Goal: Task Accomplishment & Management: Use online tool/utility

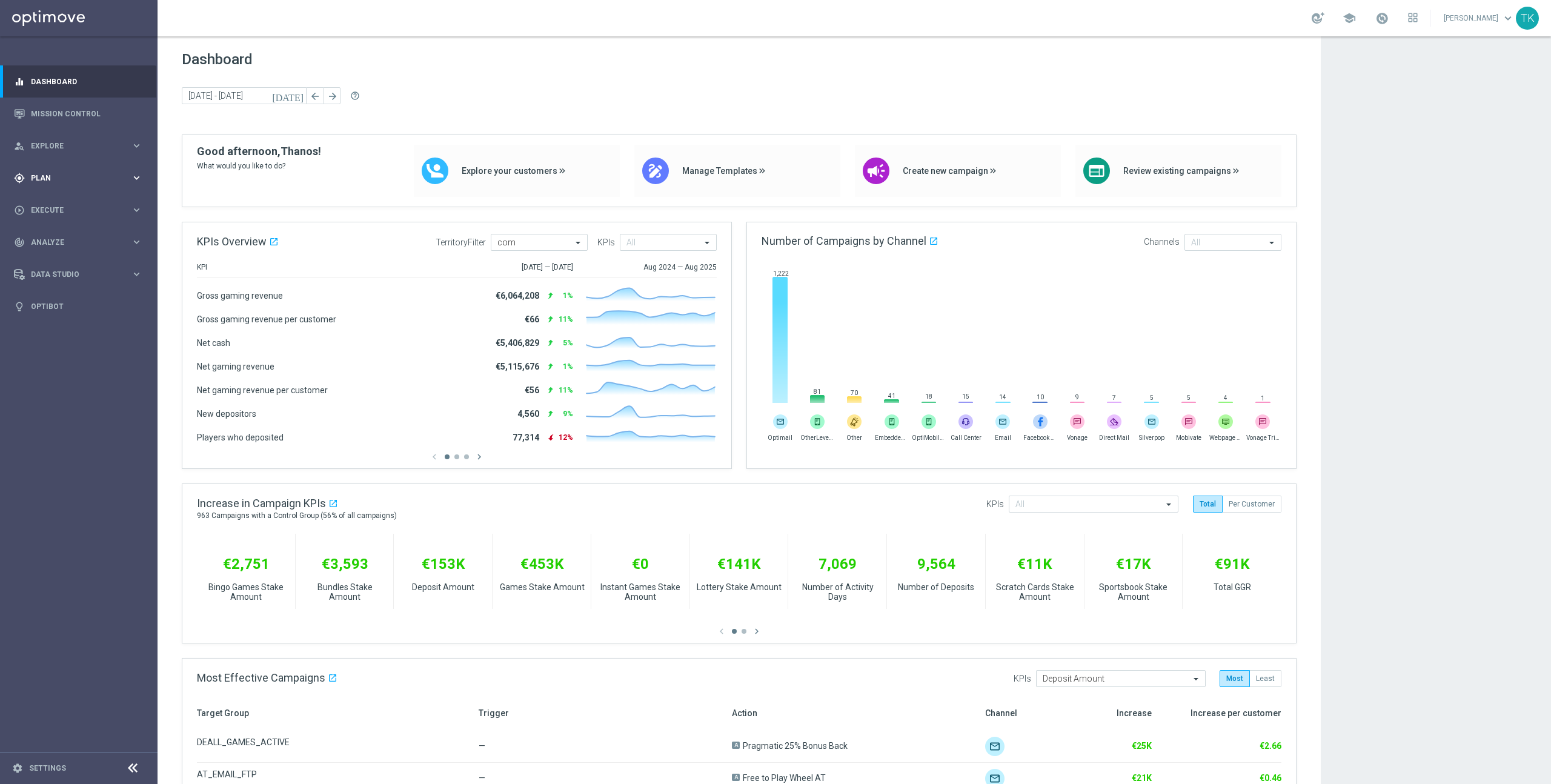
click at [82, 177] on span "Plan" at bounding box center [80, 178] width 100 height 7
click at [111, 238] on span "Templates" at bounding box center [75, 240] width 87 height 7
click at [50, 256] on link "Optimail" at bounding box center [82, 257] width 88 height 10
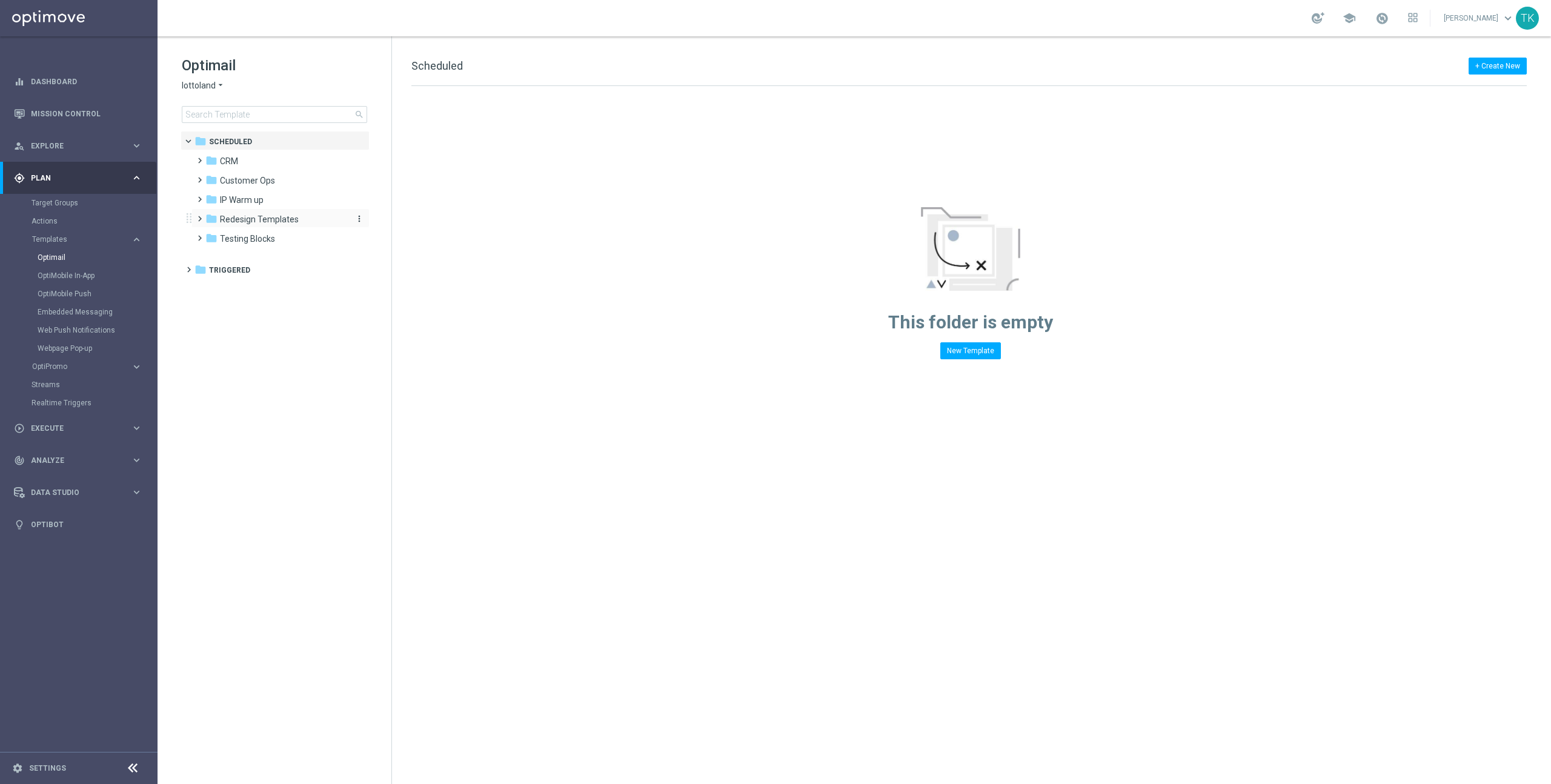
click at [291, 220] on span "Redesign Templates" at bounding box center [259, 219] width 79 height 11
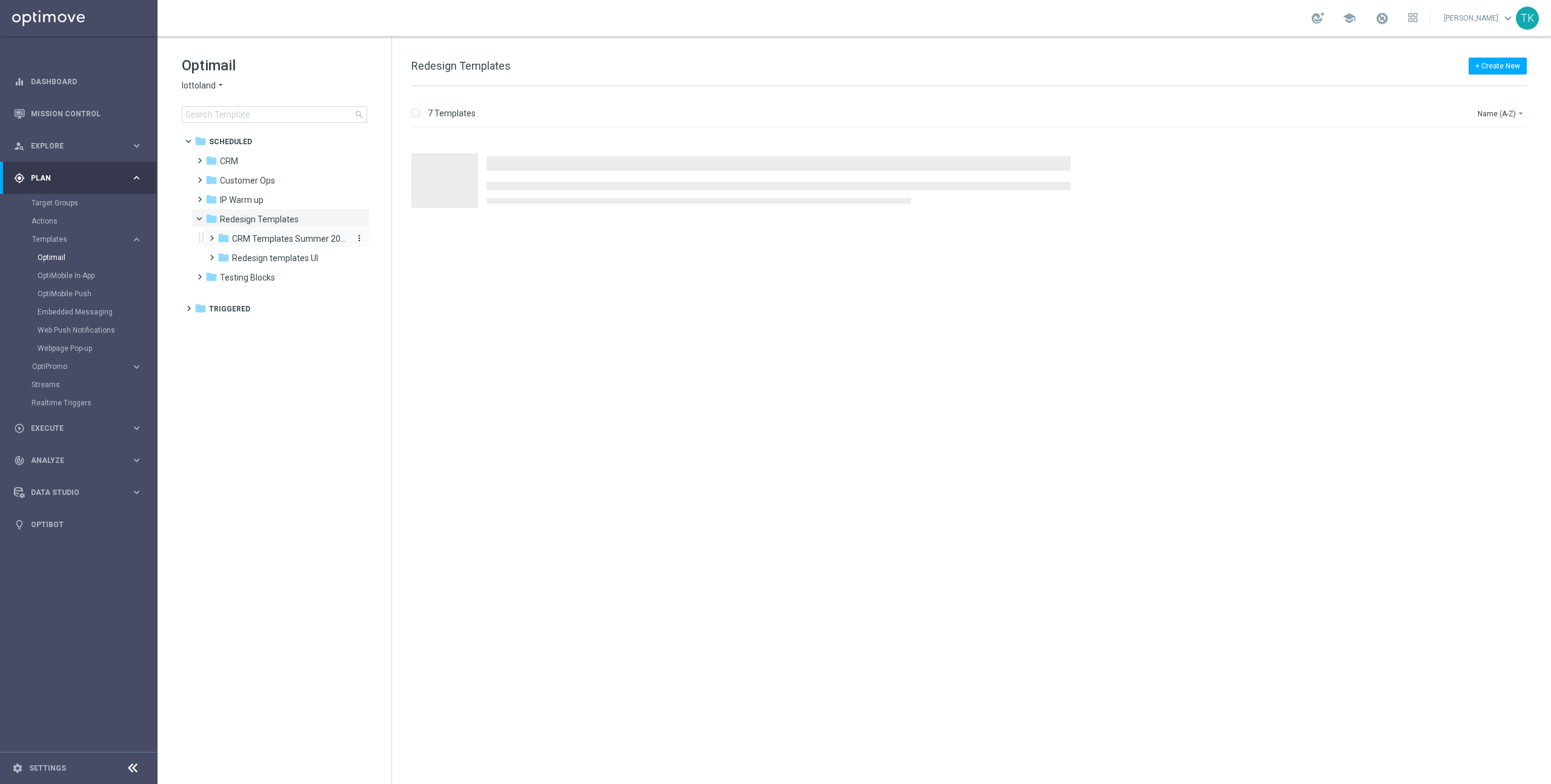
click at [295, 240] on span "CRM Templates Summer 2025" at bounding box center [289, 239] width 114 height 11
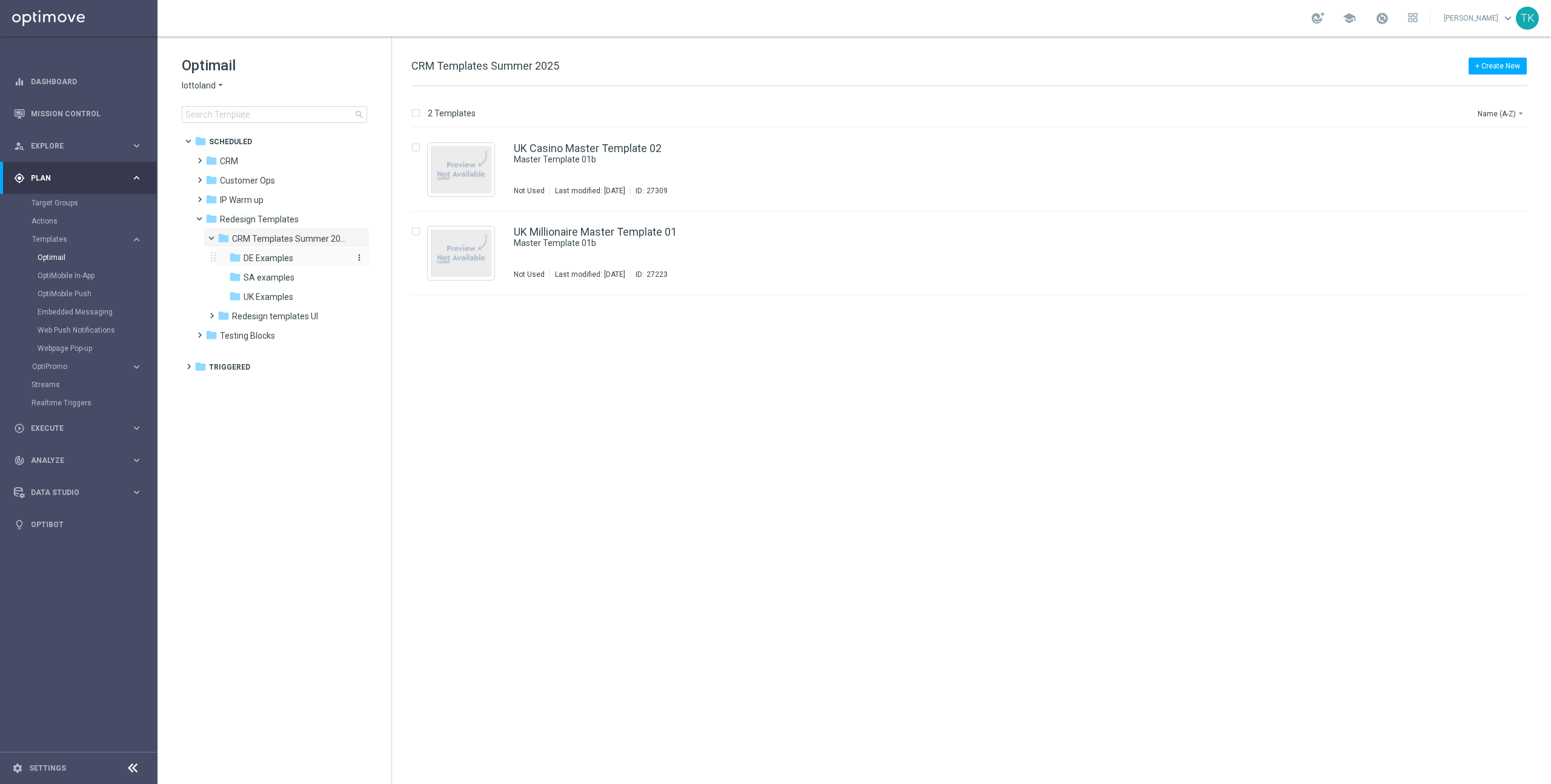
click at [286, 257] on span "DE Examples" at bounding box center [268, 258] width 50 height 11
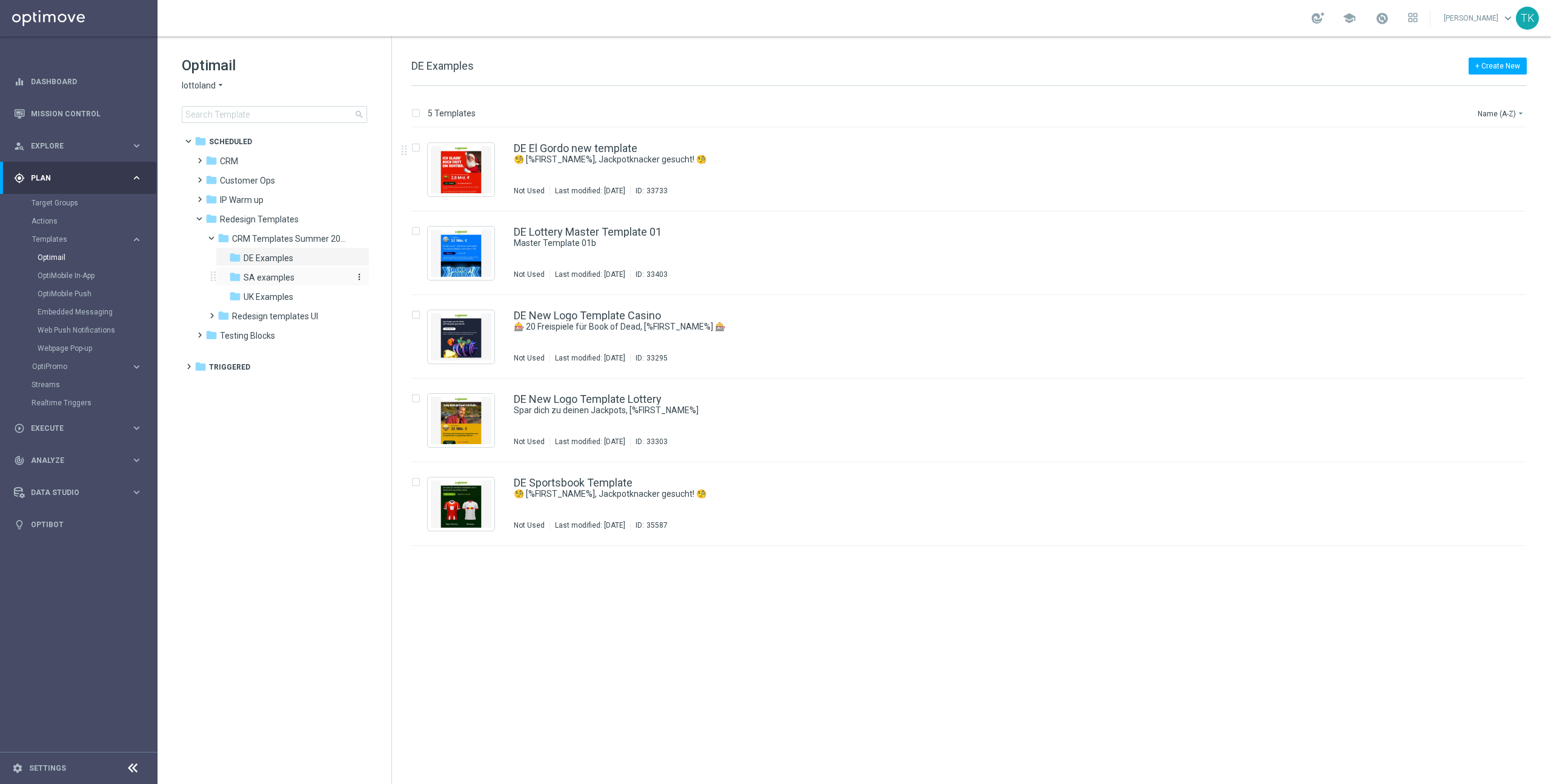
click at [281, 280] on span "SA examples" at bounding box center [269, 278] width 51 height 11
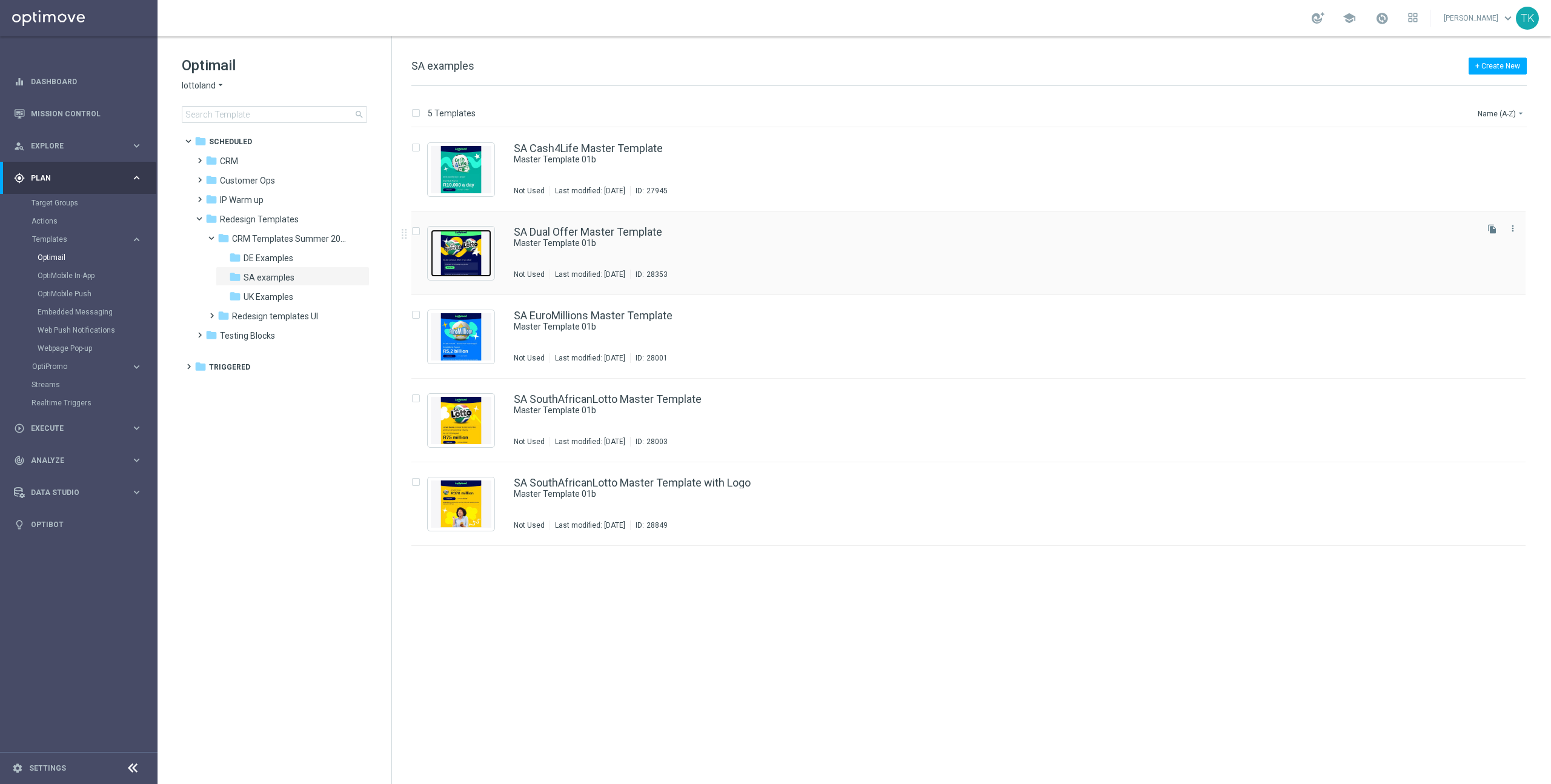
click at [467, 253] on img "Press SPACE to select this row." at bounding box center [461, 253] width 61 height 47
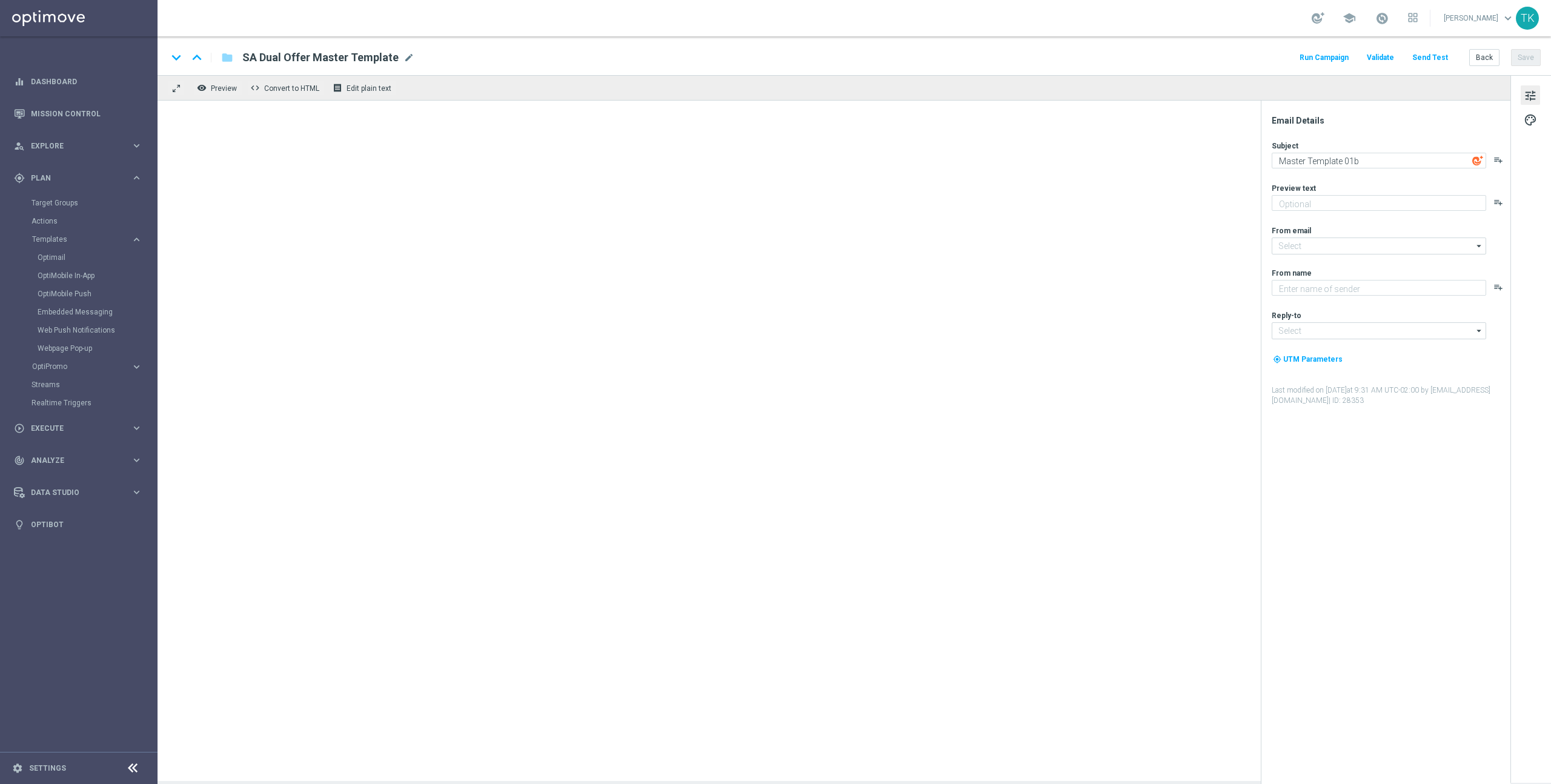
type textarea "preview text"
type input "mail@crm.lottoland.com"
type textarea "Lottoland"
type input "support@lottoland.co.uk"
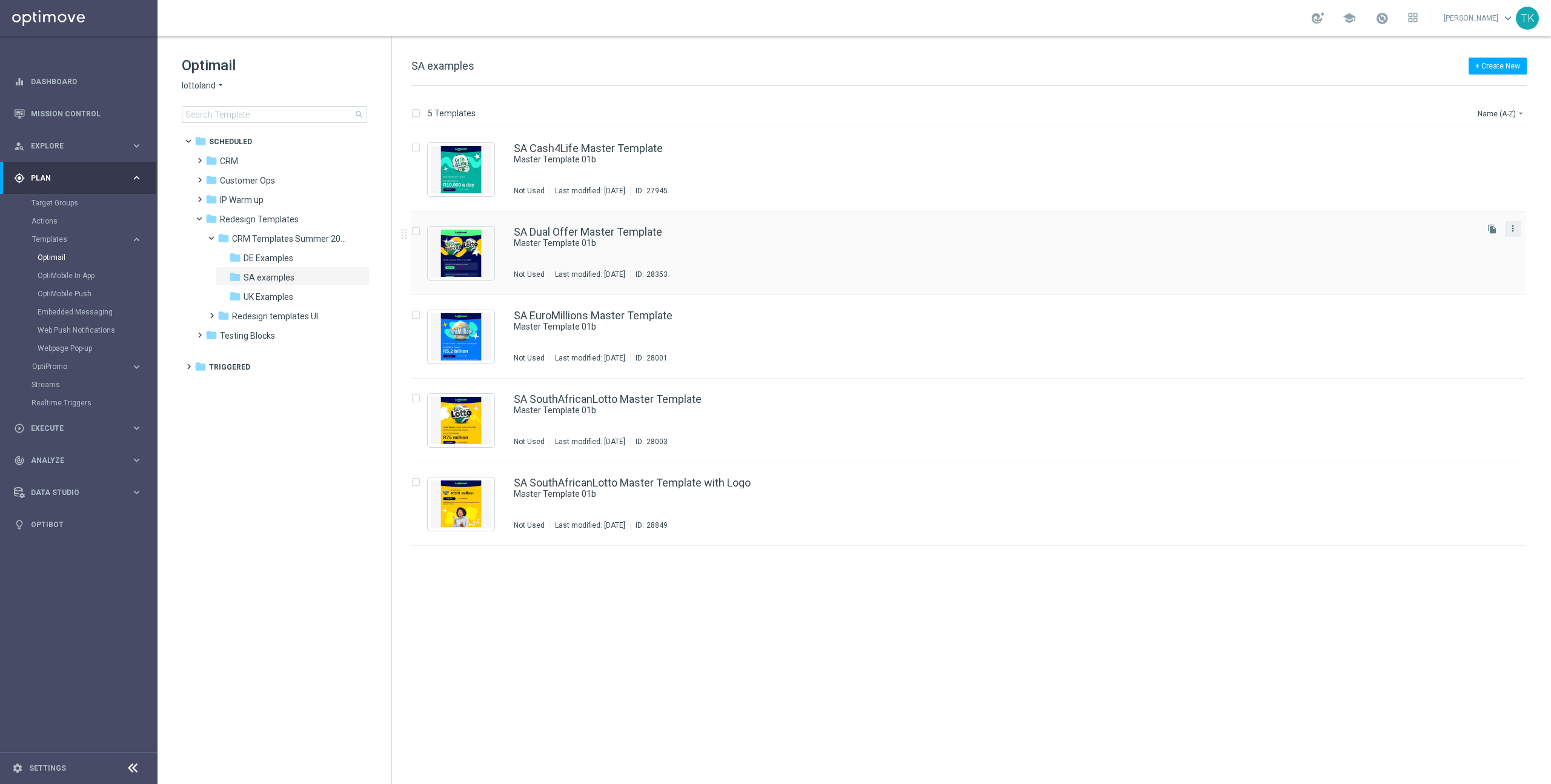
click at [1514, 231] on icon "more_vert" at bounding box center [1513, 229] width 10 height 10
click at [1466, 254] on div "Copy To" at bounding box center [1464, 259] width 73 height 9
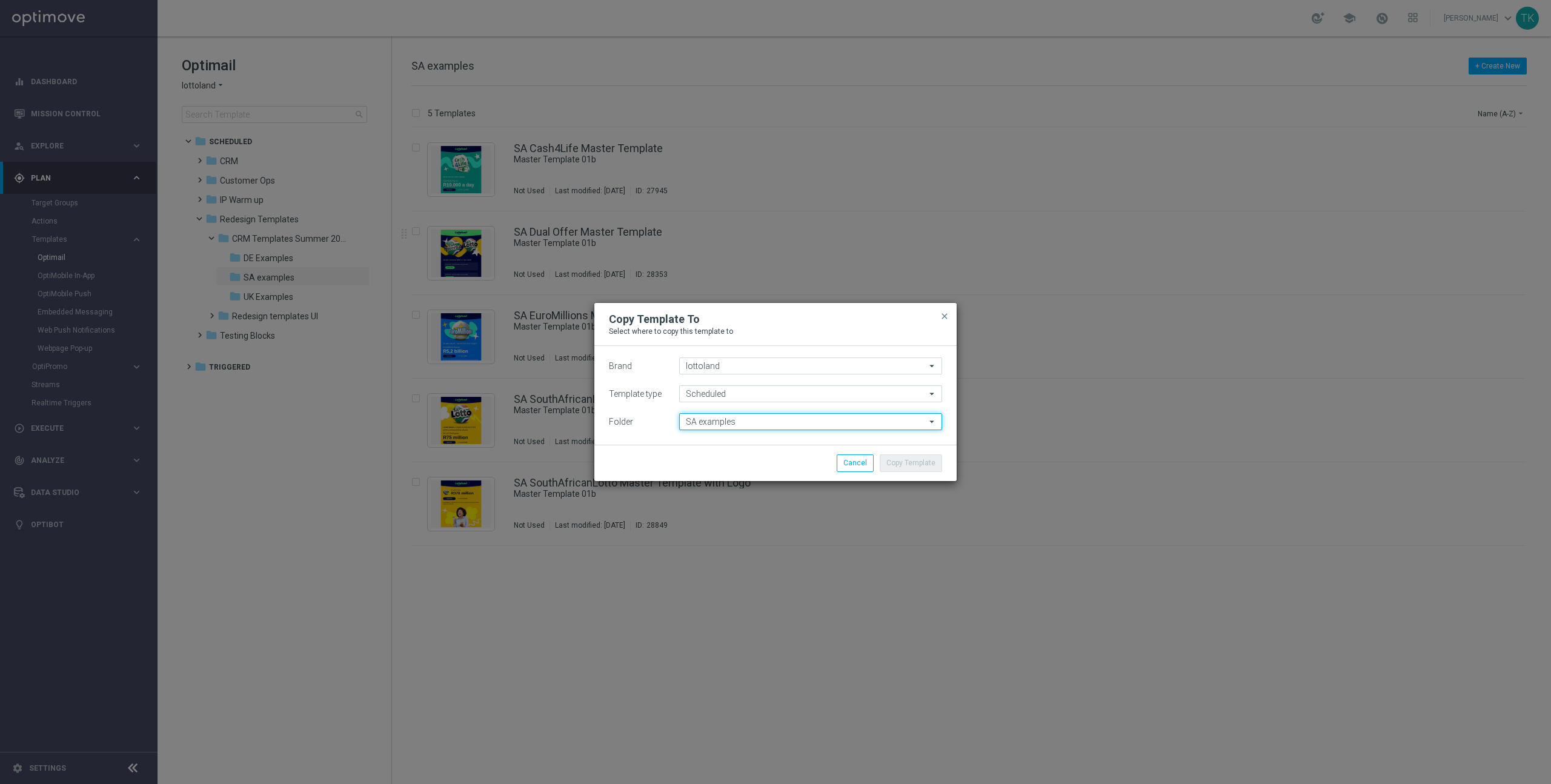
click at [760, 423] on input "SA examples" at bounding box center [811, 421] width 263 height 17
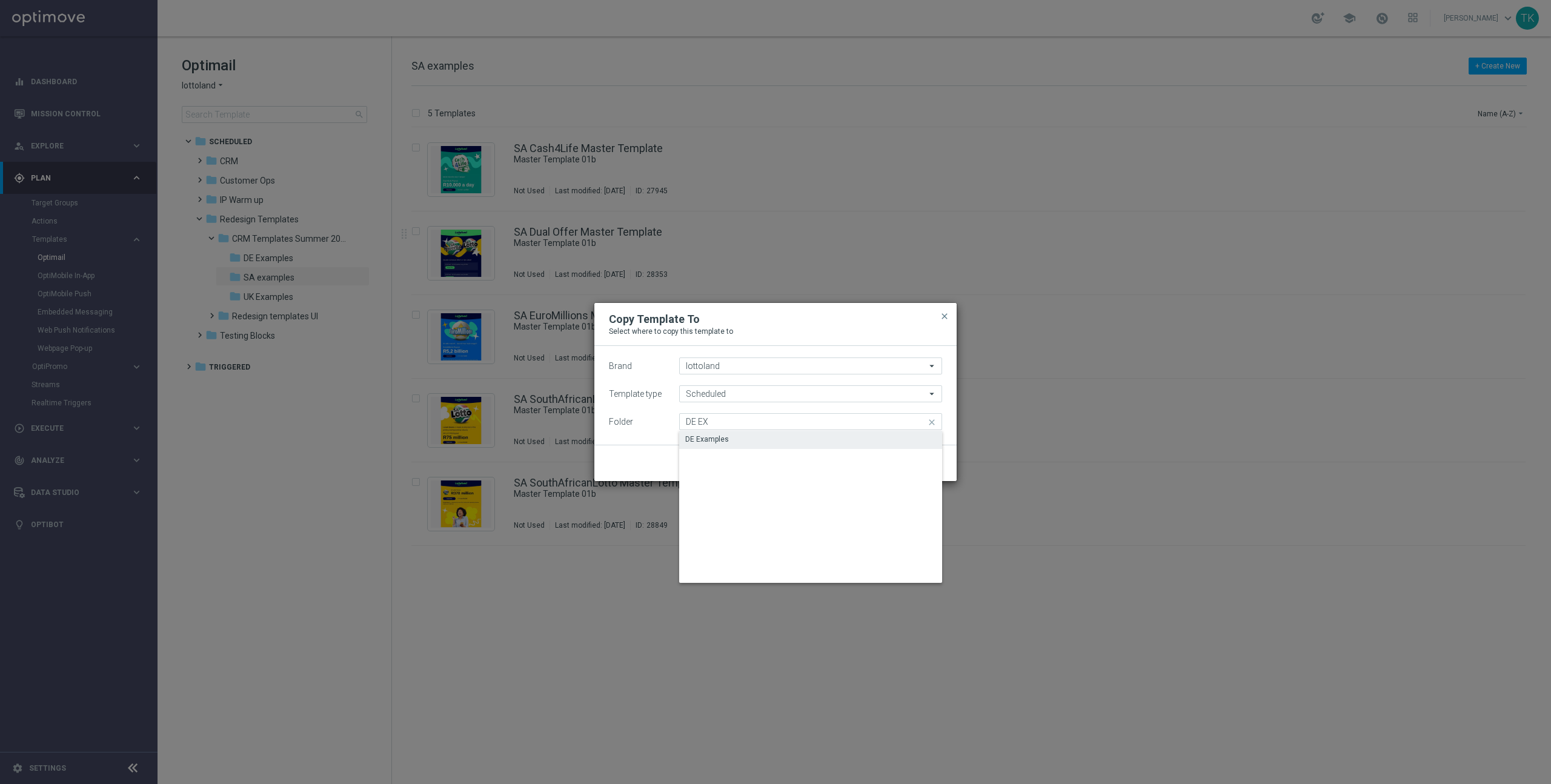
click at [779, 438] on div "DE Examples" at bounding box center [811, 439] width 263 height 17
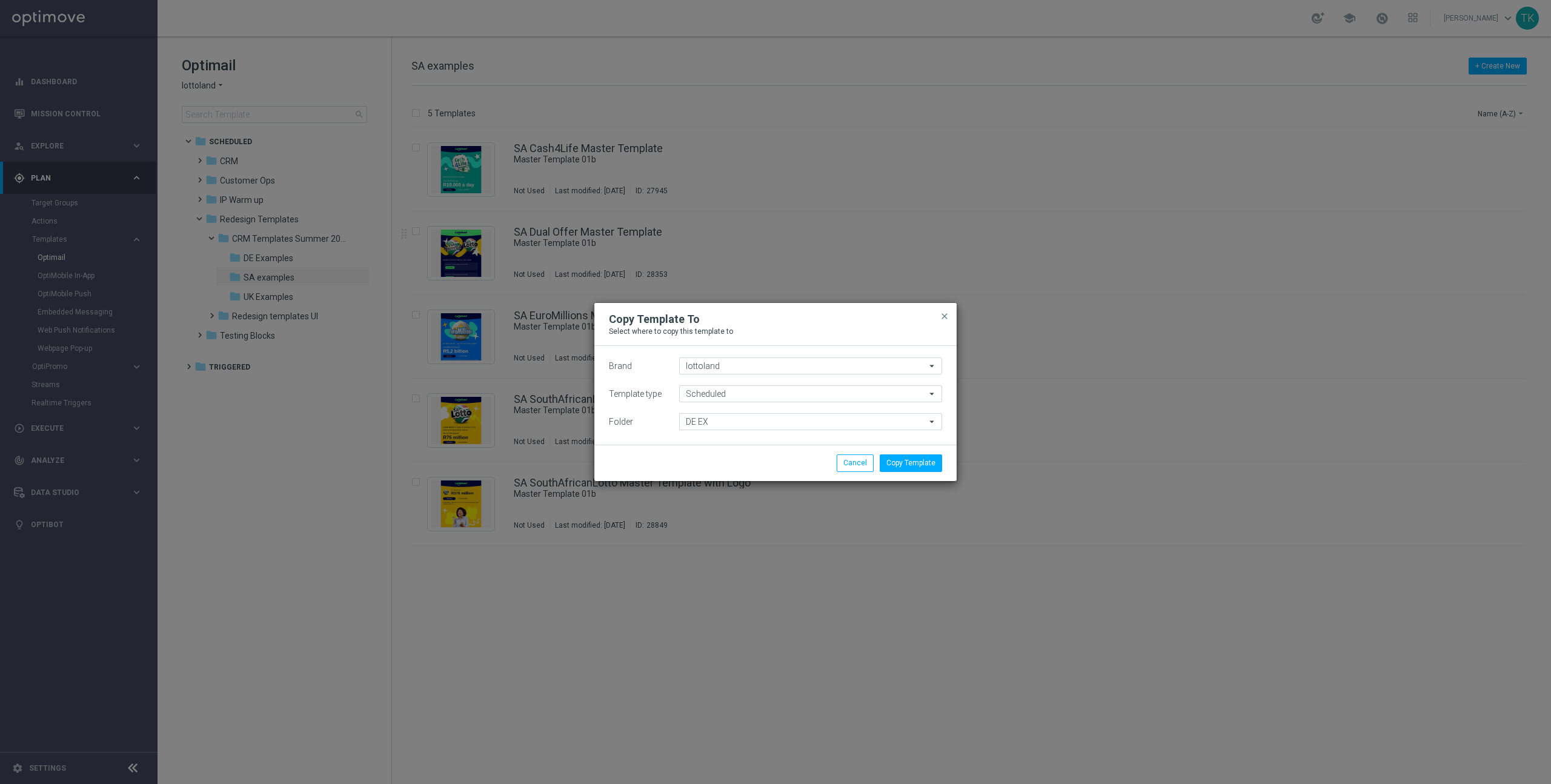
type input "DE Examples"
click at [916, 463] on button "Copy Template" at bounding box center [911, 463] width 63 height 17
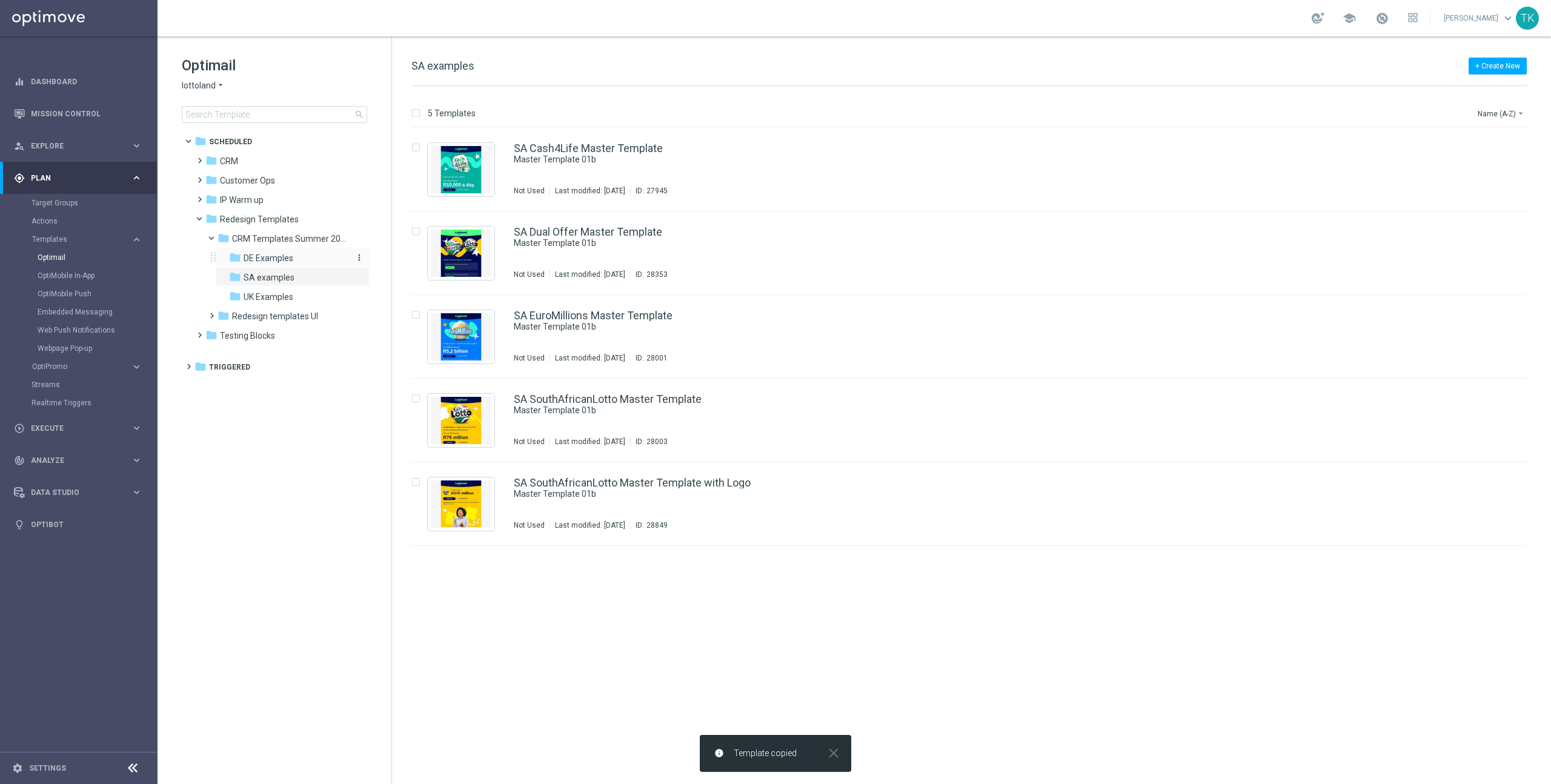
click at [272, 257] on span "DE Examples" at bounding box center [268, 258] width 50 height 11
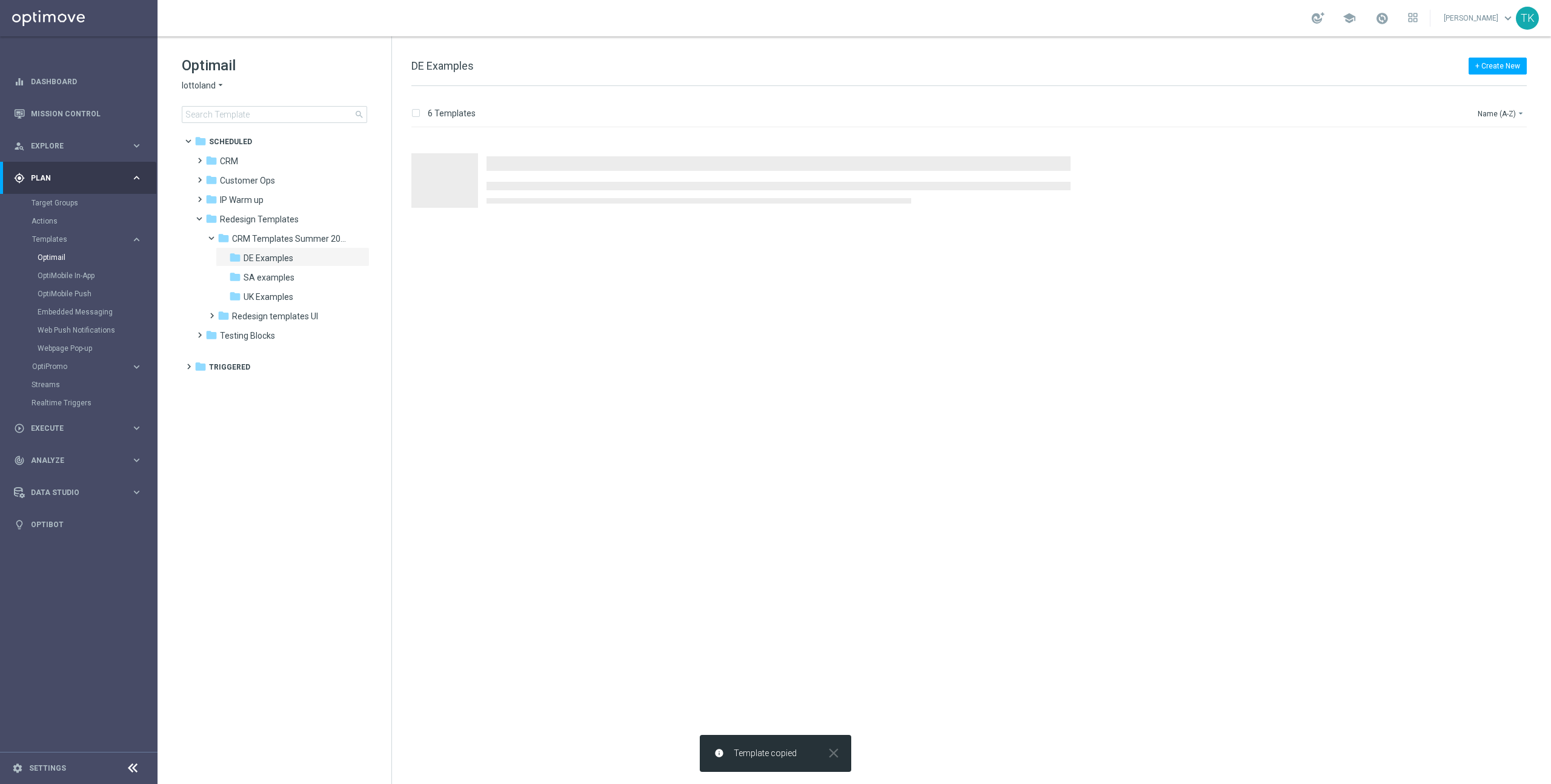
click at [267, 258] on span "DE Examples" at bounding box center [268, 258] width 50 height 11
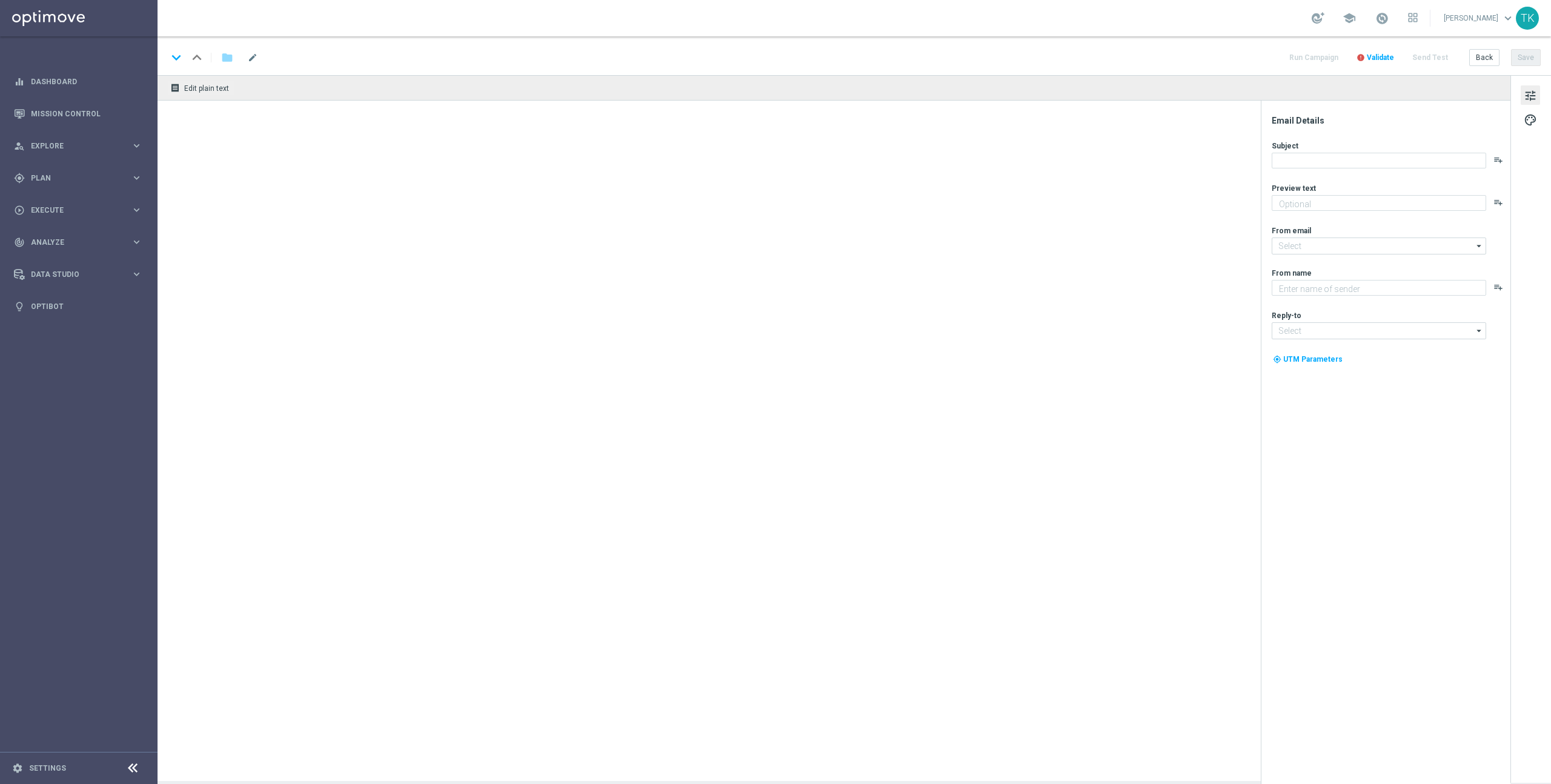
type textarea "Heute 30 % [DEMOGRAPHIC_DATA] auf dein Los"
type input "[EMAIL_ADDRESS][DOMAIN_NAME]"
type textarea "Lottoland"
type input "[EMAIL_ADDRESS][DOMAIN_NAME]"
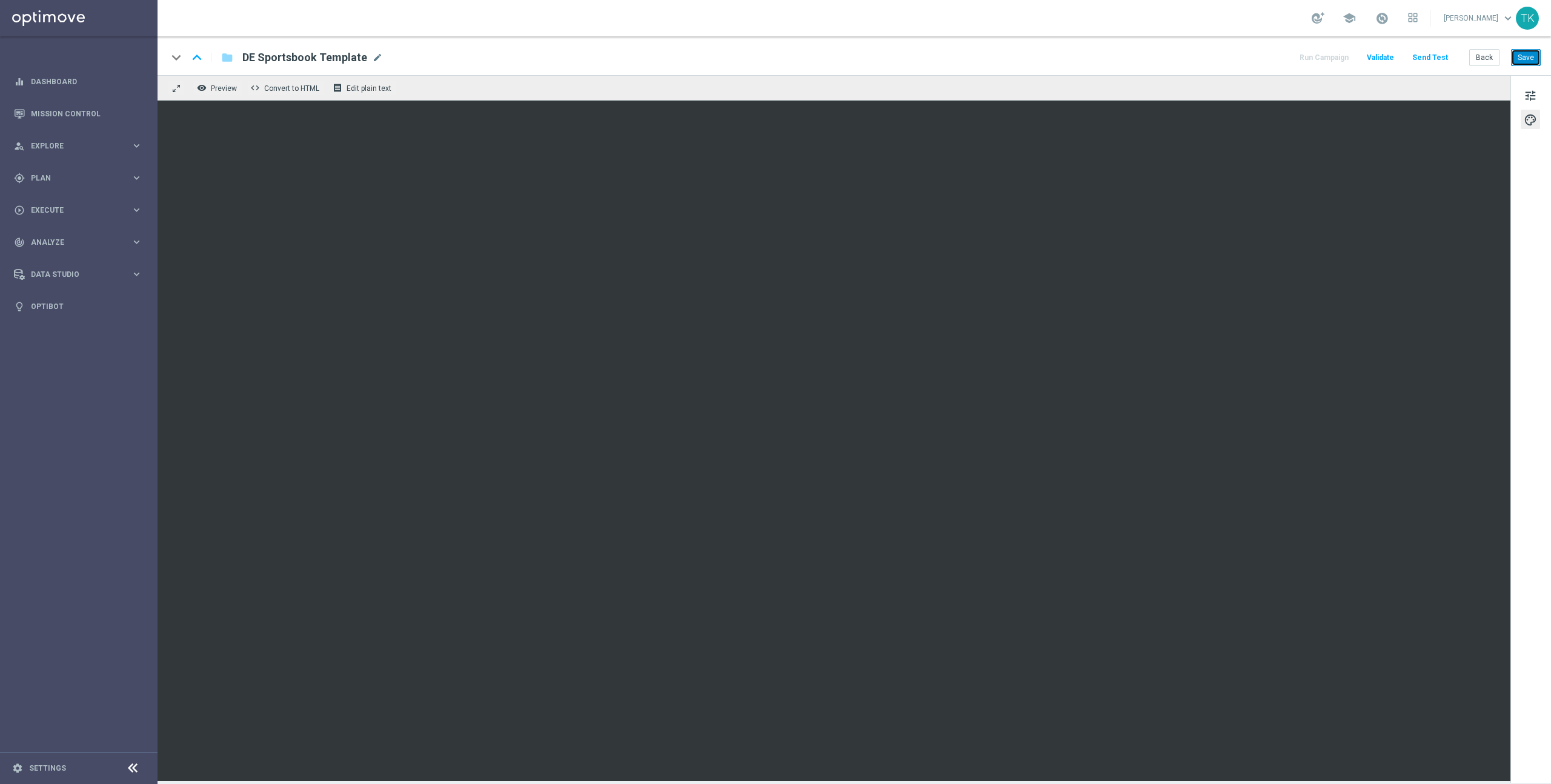
click at [1528, 56] on button "Save" at bounding box center [1526, 58] width 29 height 17
click at [1530, 58] on button "Save" at bounding box center [1526, 58] width 29 height 17
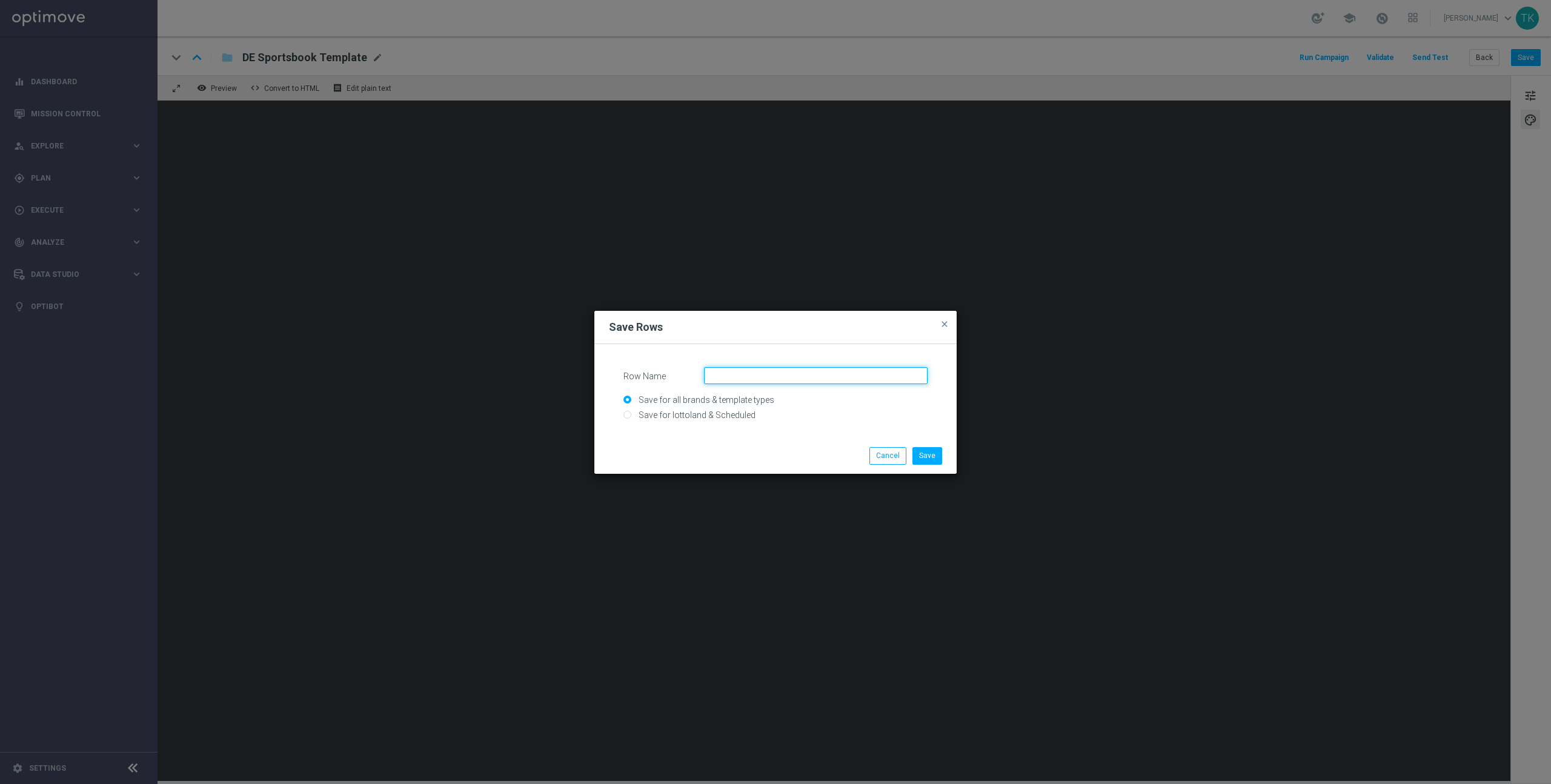
click at [783, 376] on input "Row Name" at bounding box center [816, 376] width 224 height 17
type input "RD25 DE Logo"
click at [733, 417] on input "Save for lottoland & Scheduled" at bounding box center [776, 420] width 304 height 17
radio input "true"
click at [930, 454] on button "Save" at bounding box center [927, 456] width 29 height 17
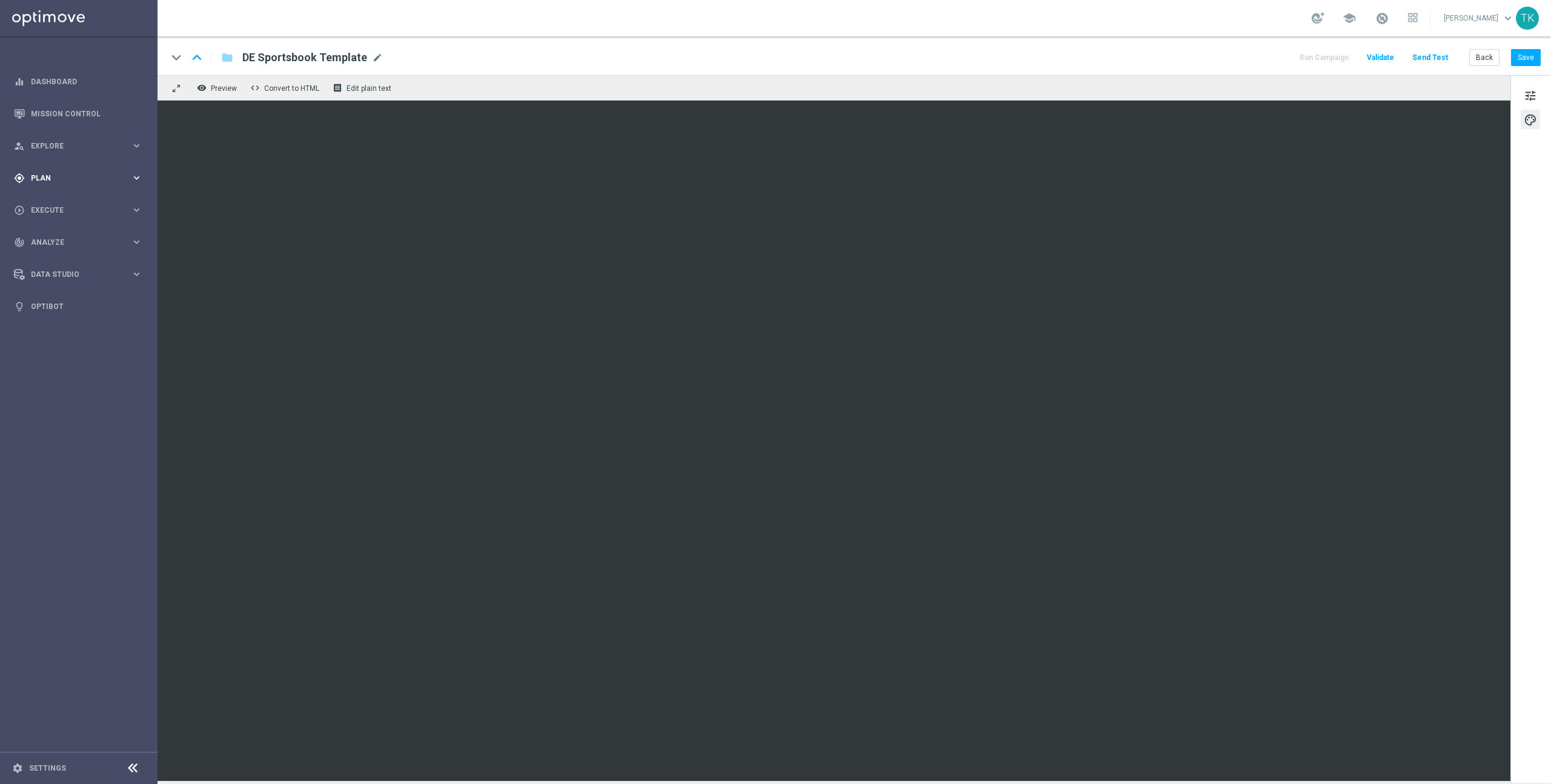
click at [135, 176] on icon "keyboard_arrow_right" at bounding box center [136, 178] width 12 height 12
click at [66, 240] on span "Templates" at bounding box center [75, 240] width 87 height 7
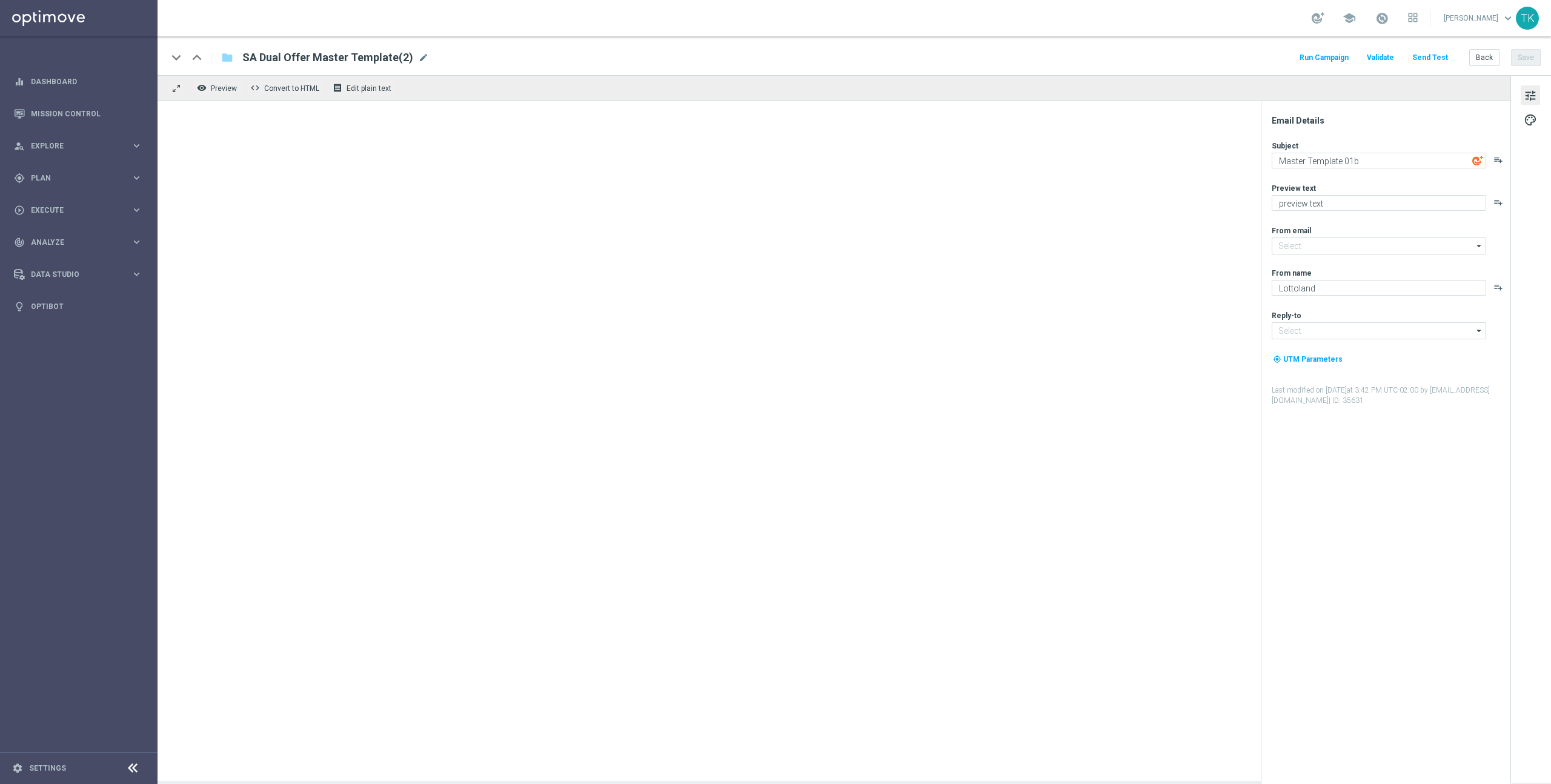
type input "[EMAIL_ADDRESS][DOMAIN_NAME]"
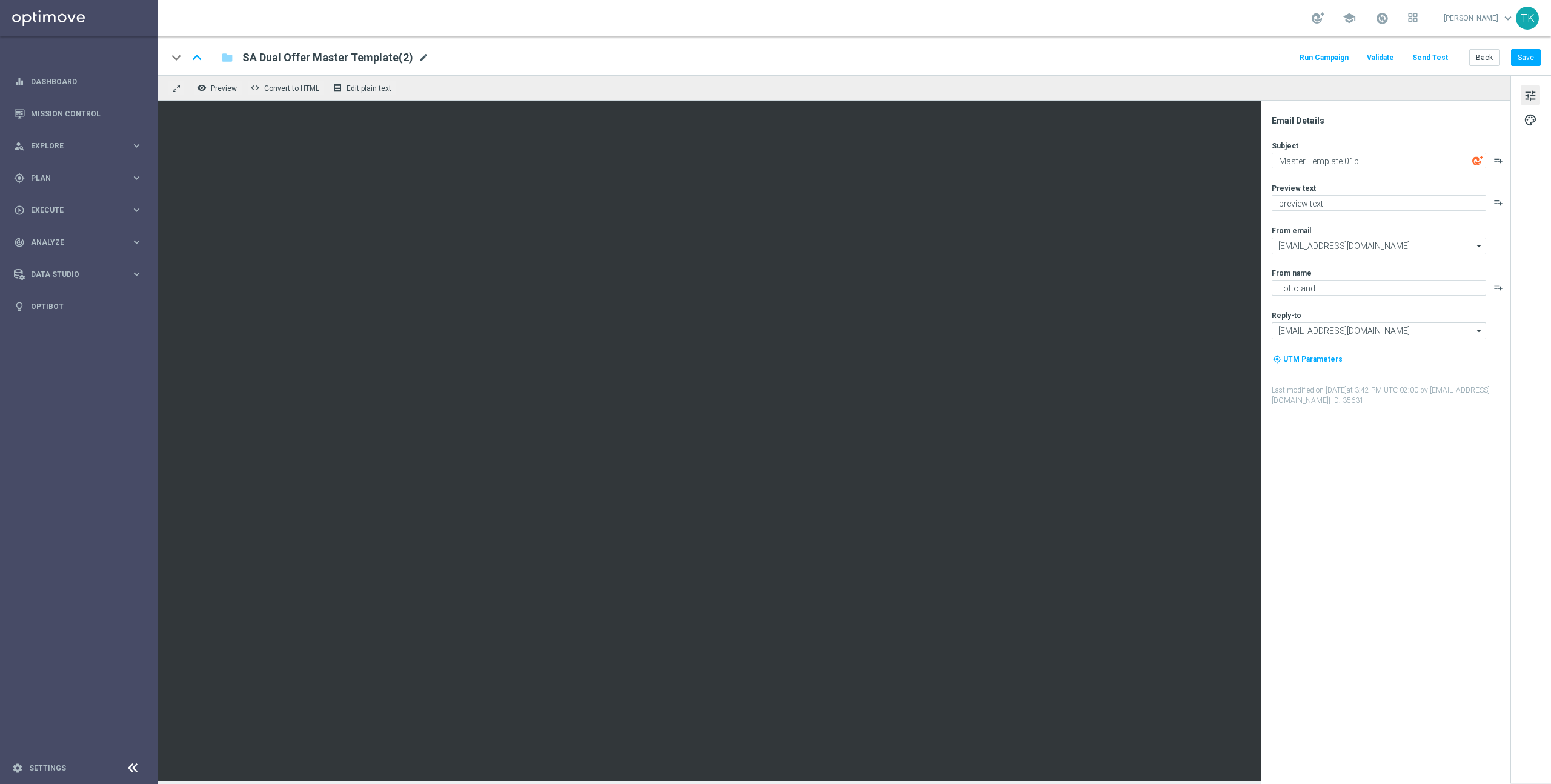
click at [418, 58] on span "mode_edit" at bounding box center [423, 58] width 11 height 11
drag, startPoint x: 257, startPoint y: 57, endPoint x: 238, endPoint y: 58, distance: 19.0
click at [238, 58] on div "SA Dual Offer Master Template(2)" at bounding box center [388, 58] width 310 height 16
click at [383, 57] on input "DE Dual Offer Master Template(2)" at bounding box center [392, 58] width 300 height 16
type input "DE Dual Offer Master Template"
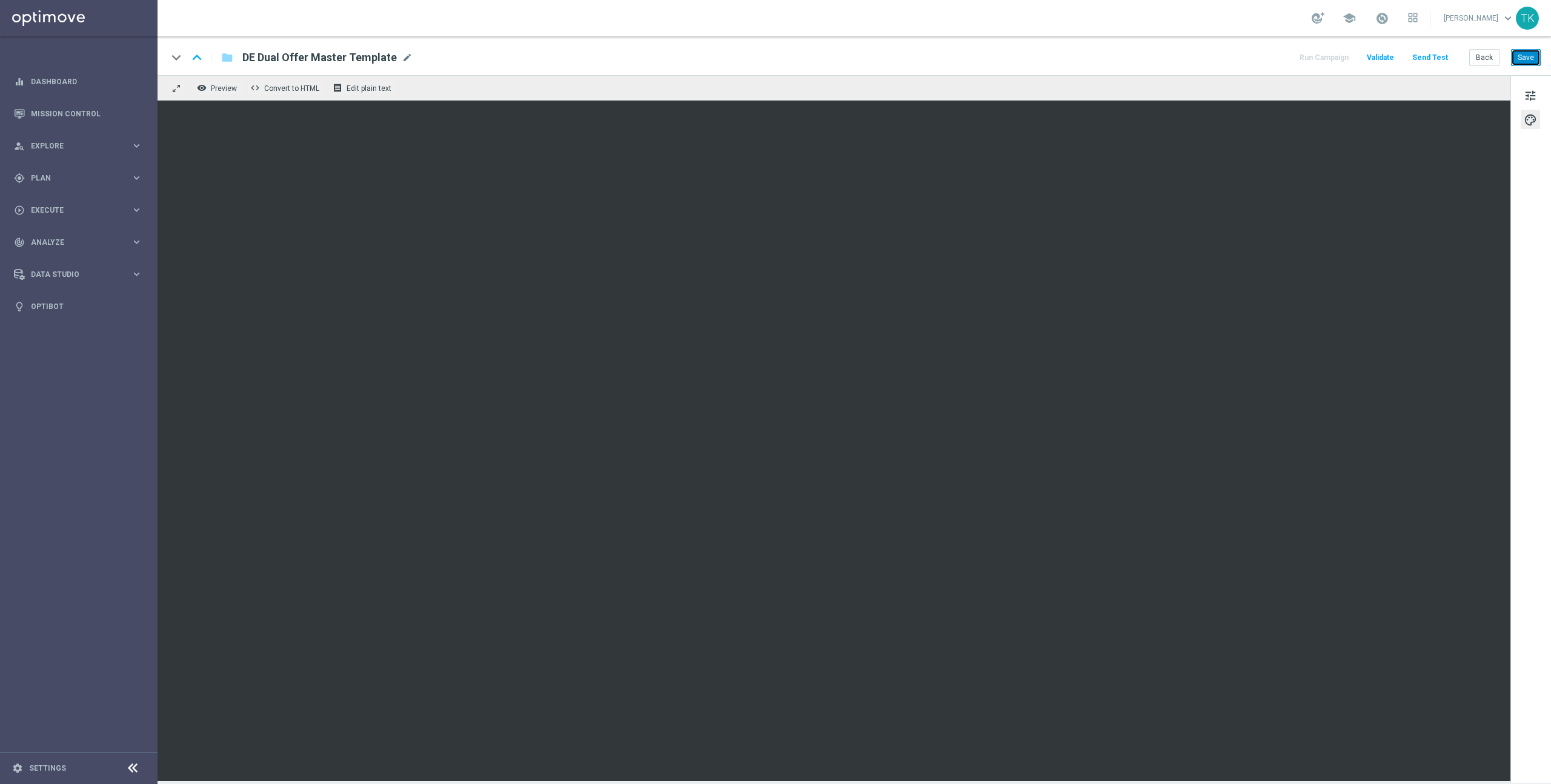
click at [1533, 54] on button "Save" at bounding box center [1526, 58] width 29 height 17
click at [1528, 58] on button "Save" at bounding box center [1526, 58] width 29 height 17
click at [1530, 58] on button "Save" at bounding box center [1526, 58] width 29 height 17
click at [1533, 55] on button "Save" at bounding box center [1526, 58] width 29 height 17
click at [1534, 57] on button "Save" at bounding box center [1526, 58] width 29 height 17
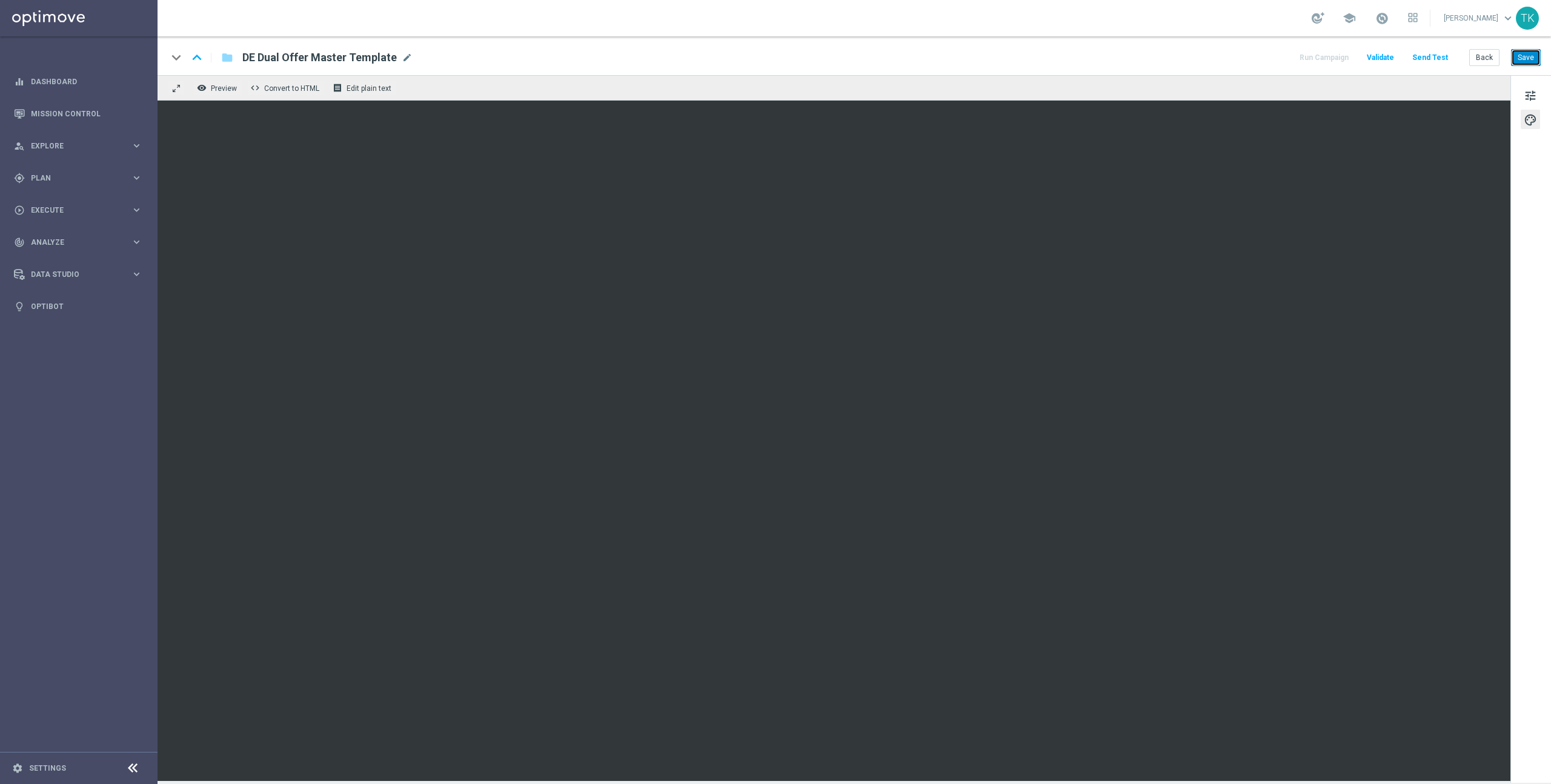
click at [1538, 55] on button "Save" at bounding box center [1526, 58] width 29 height 17
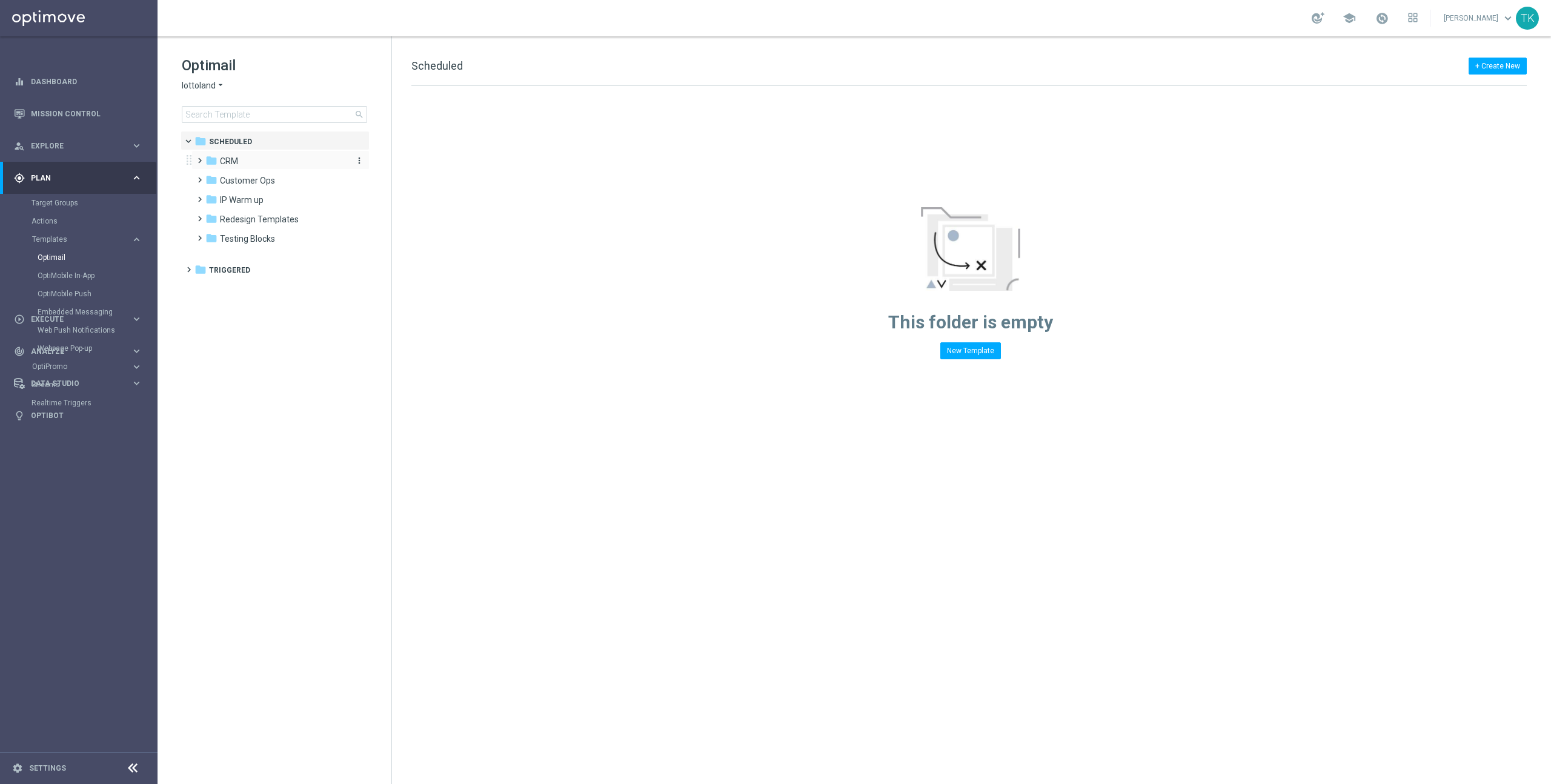
click at [249, 159] on div "folder CRM" at bounding box center [275, 161] width 139 height 14
click at [206, 196] on span at bounding box center [209, 194] width 6 height 5
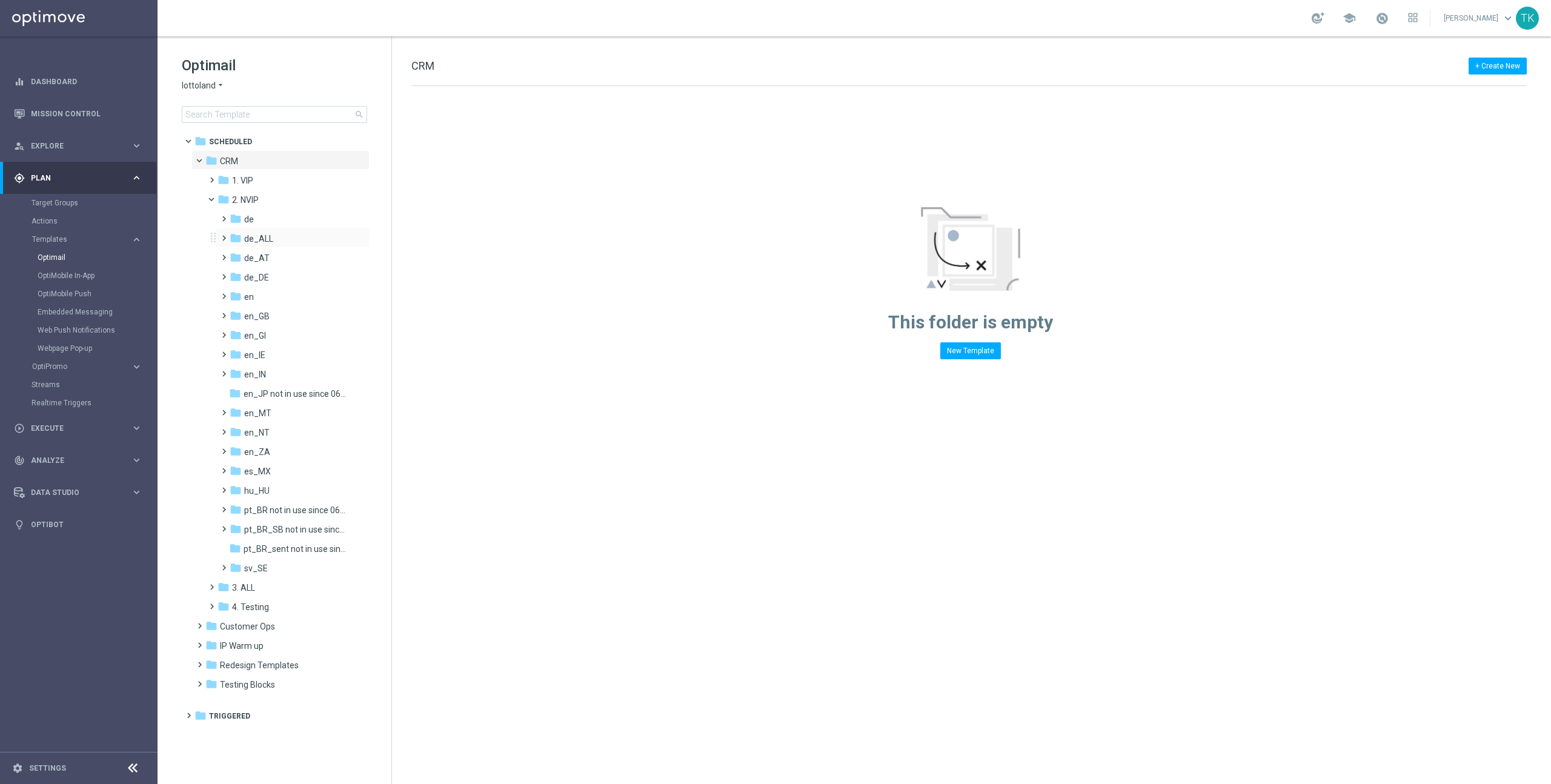
click at [224, 235] on span at bounding box center [221, 233] width 6 height 5
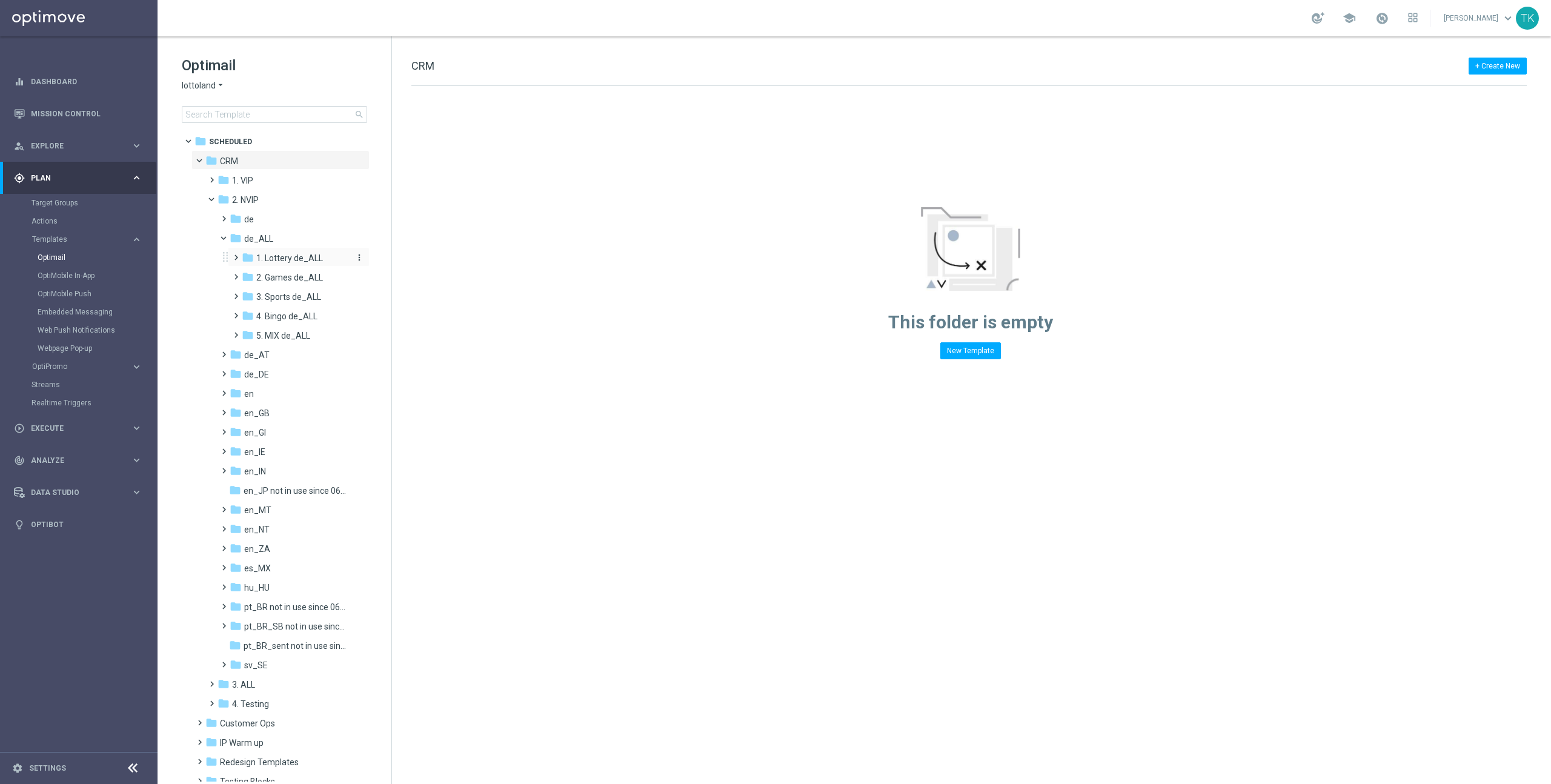
click at [283, 260] on span "1. Lottery de_ALL" at bounding box center [289, 258] width 66 height 11
click at [291, 296] on span "TAC LT de_ALL" at bounding box center [297, 297] width 58 height 11
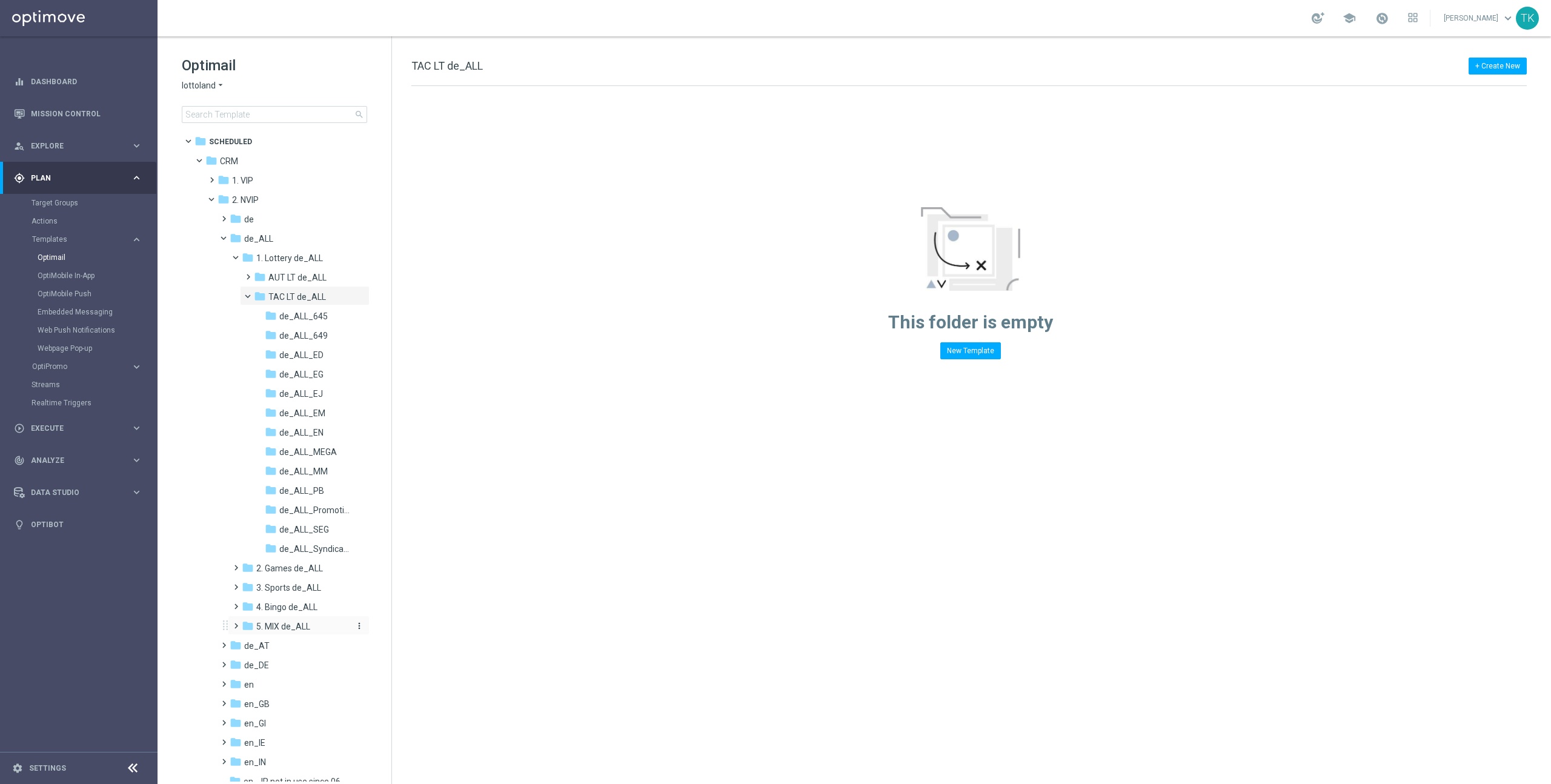
click at [276, 626] on span "5. MIX de_ALL" at bounding box center [283, 627] width 54 height 11
click at [292, 643] on span "AUT MIX de_ALL" at bounding box center [300, 646] width 65 height 11
click at [238, 256] on span at bounding box center [241, 254] width 5 height 6
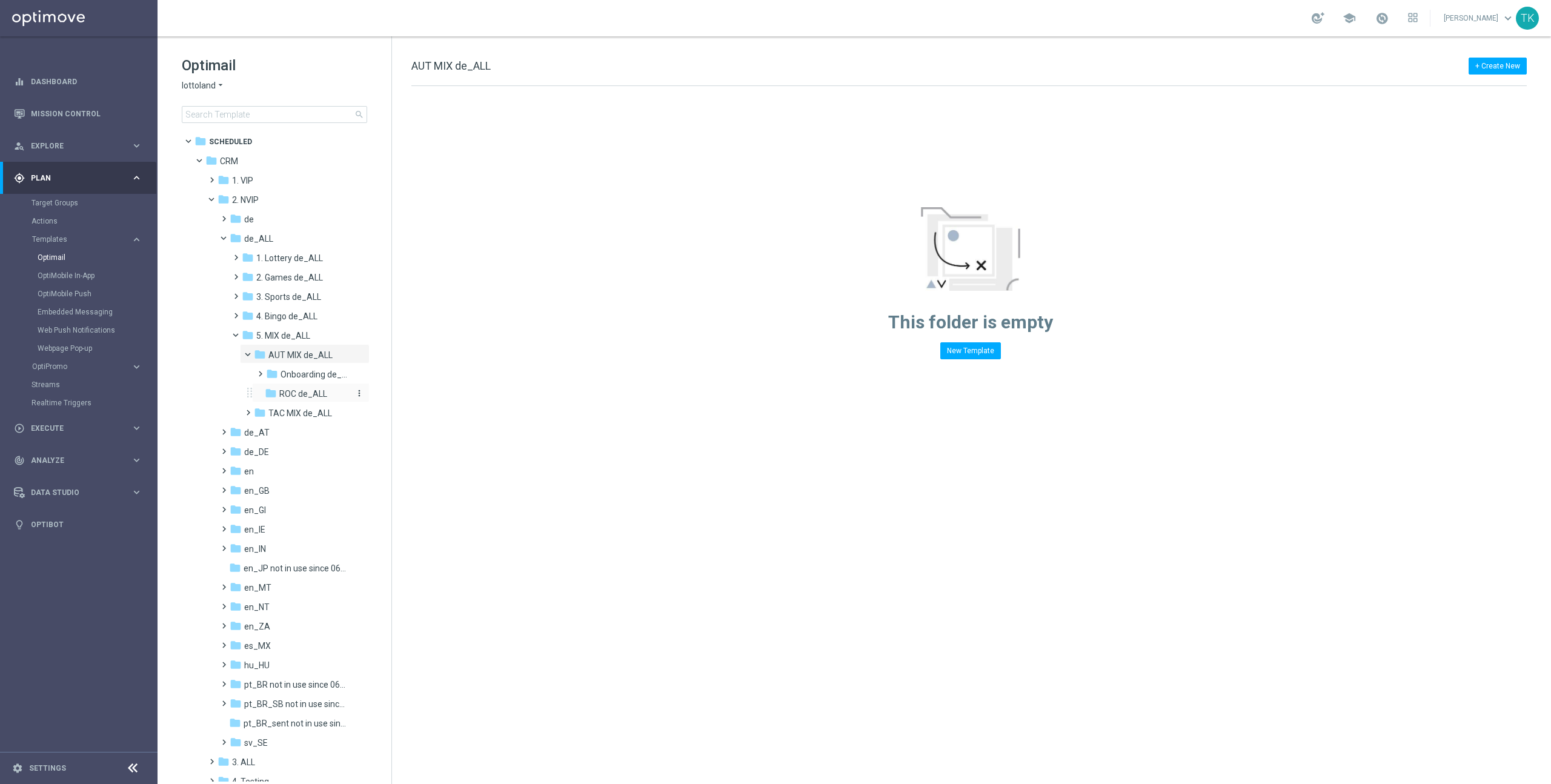
click at [305, 395] on span "ROC de_ALL" at bounding box center [304, 394] width 48 height 11
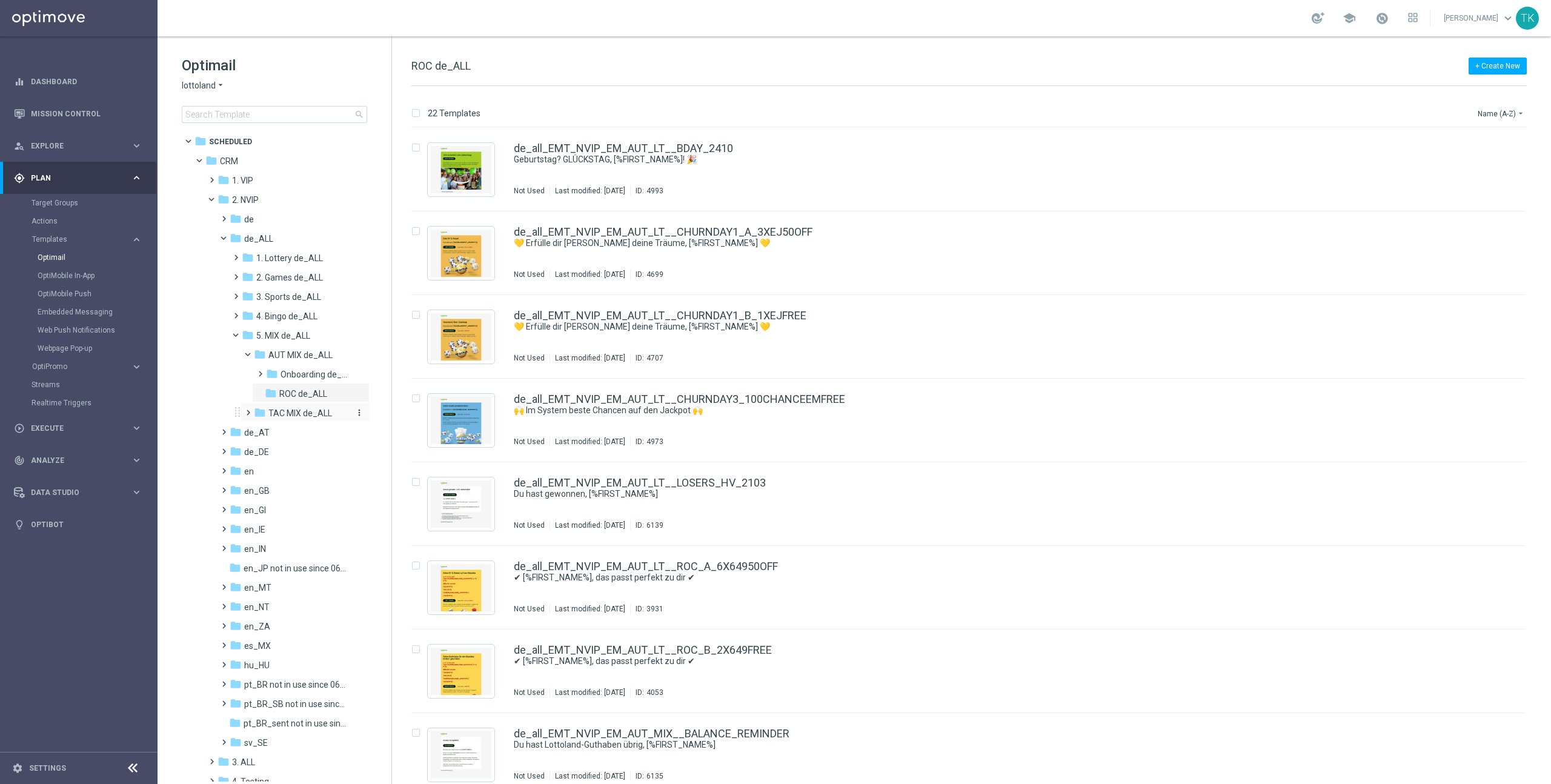
click at [299, 410] on span "TAC MIX de_ALL" at bounding box center [300, 414] width 64 height 11
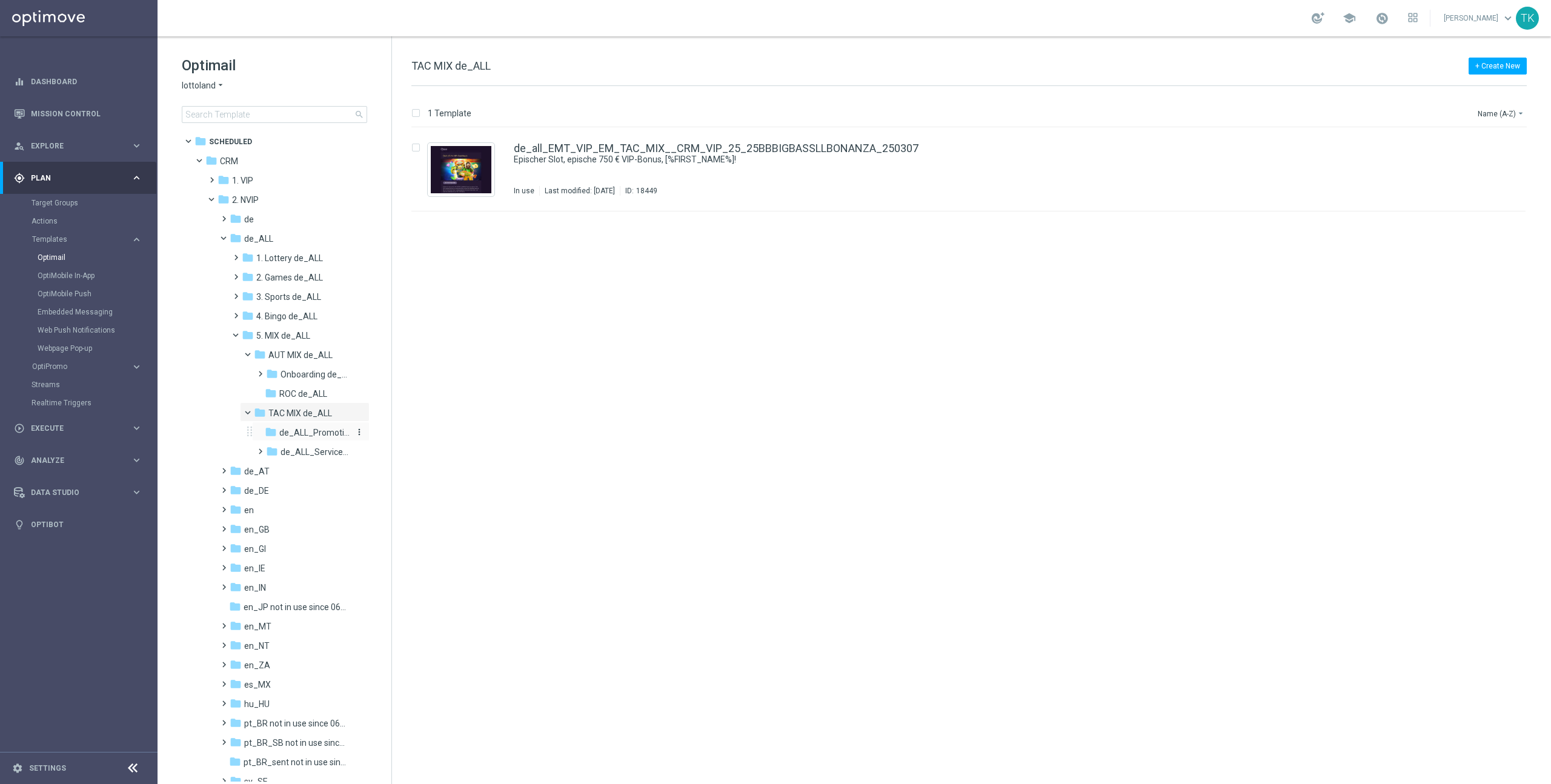
click at [300, 434] on span "de_ALL_Promotions_Seasonal" at bounding box center [315, 433] width 70 height 11
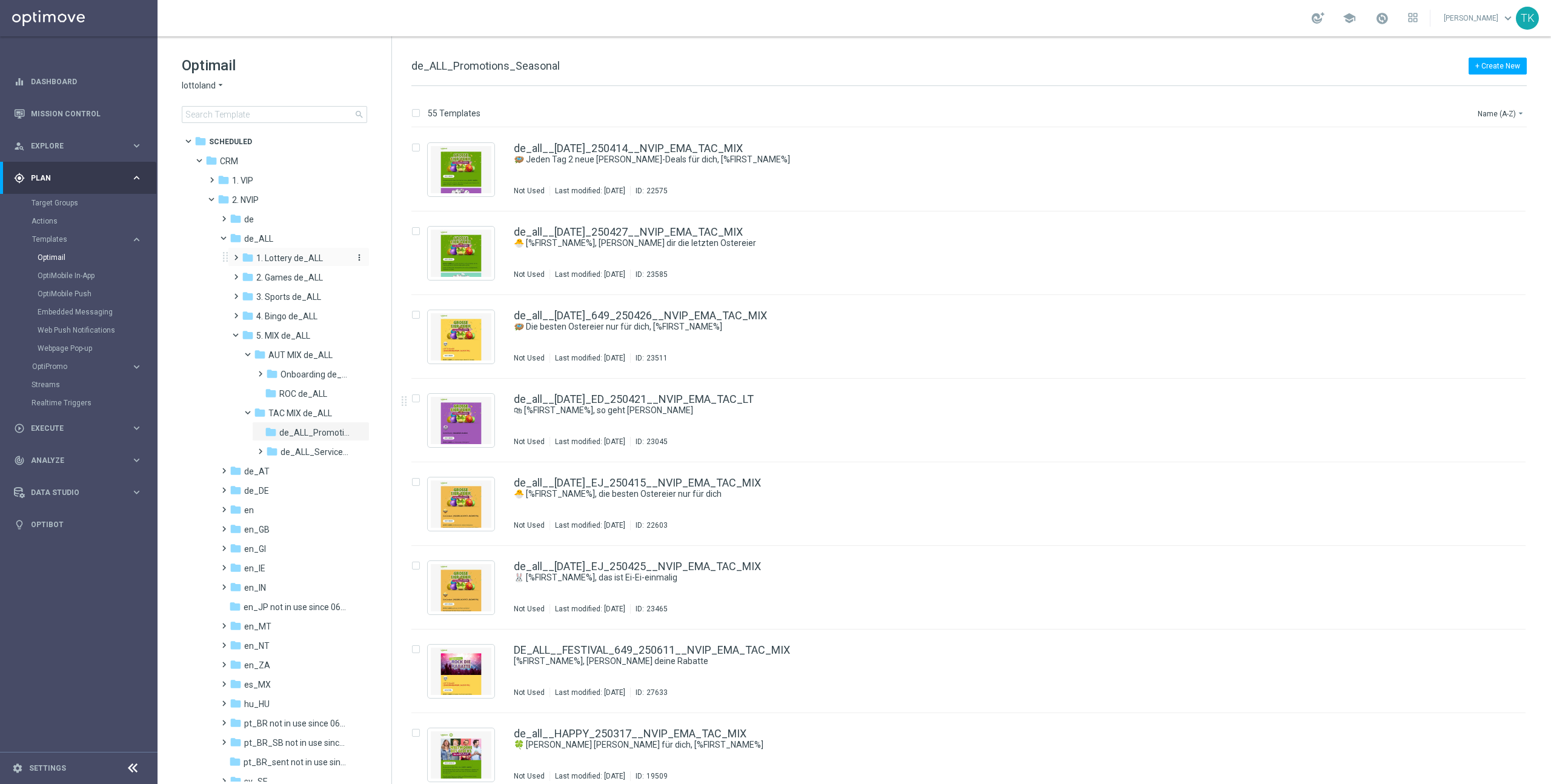
click at [286, 255] on span "1. Lottery de_ALL" at bounding box center [289, 258] width 66 height 11
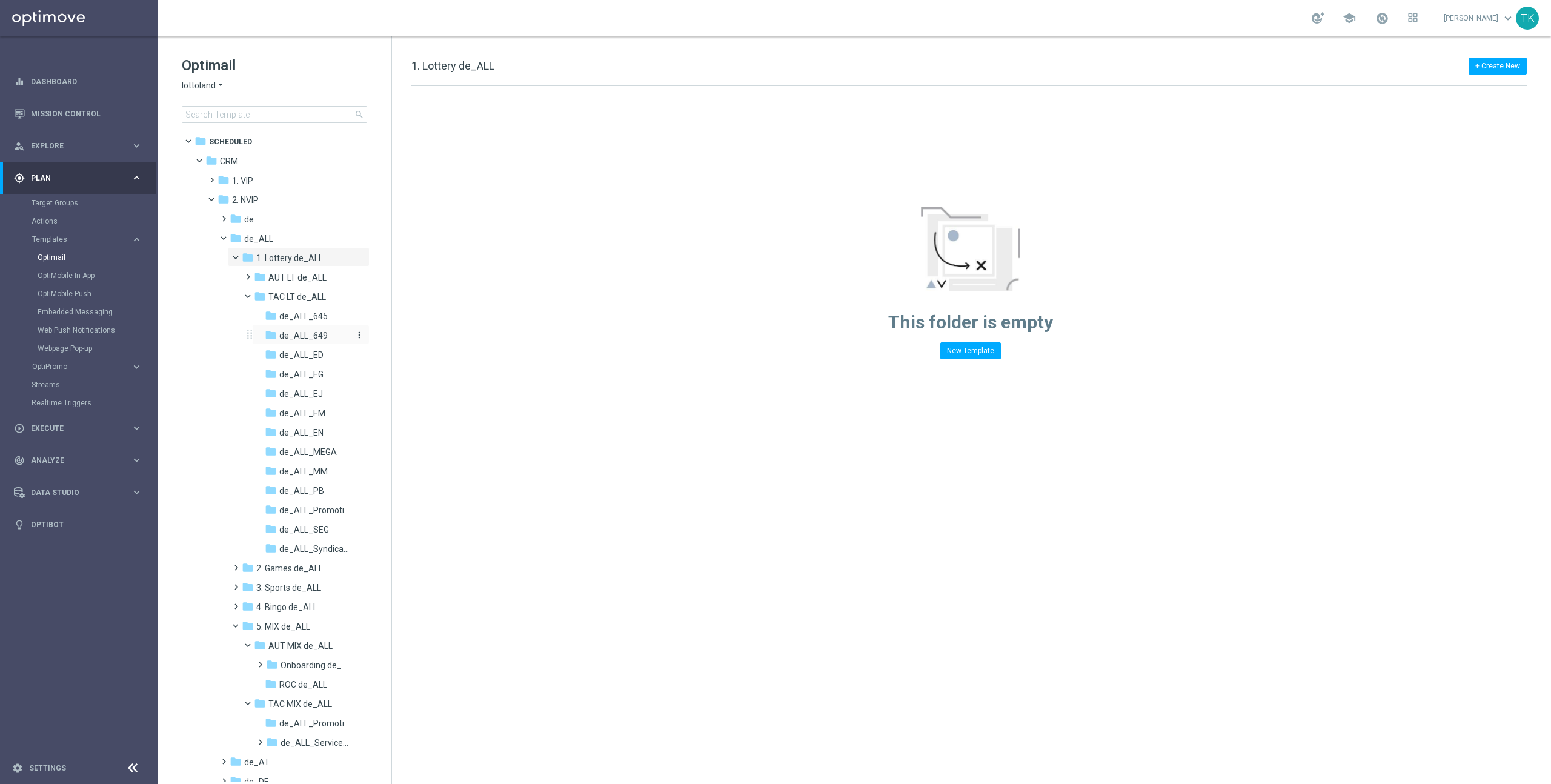
click at [310, 330] on span "de_ALL_649" at bounding box center [304, 335] width 49 height 11
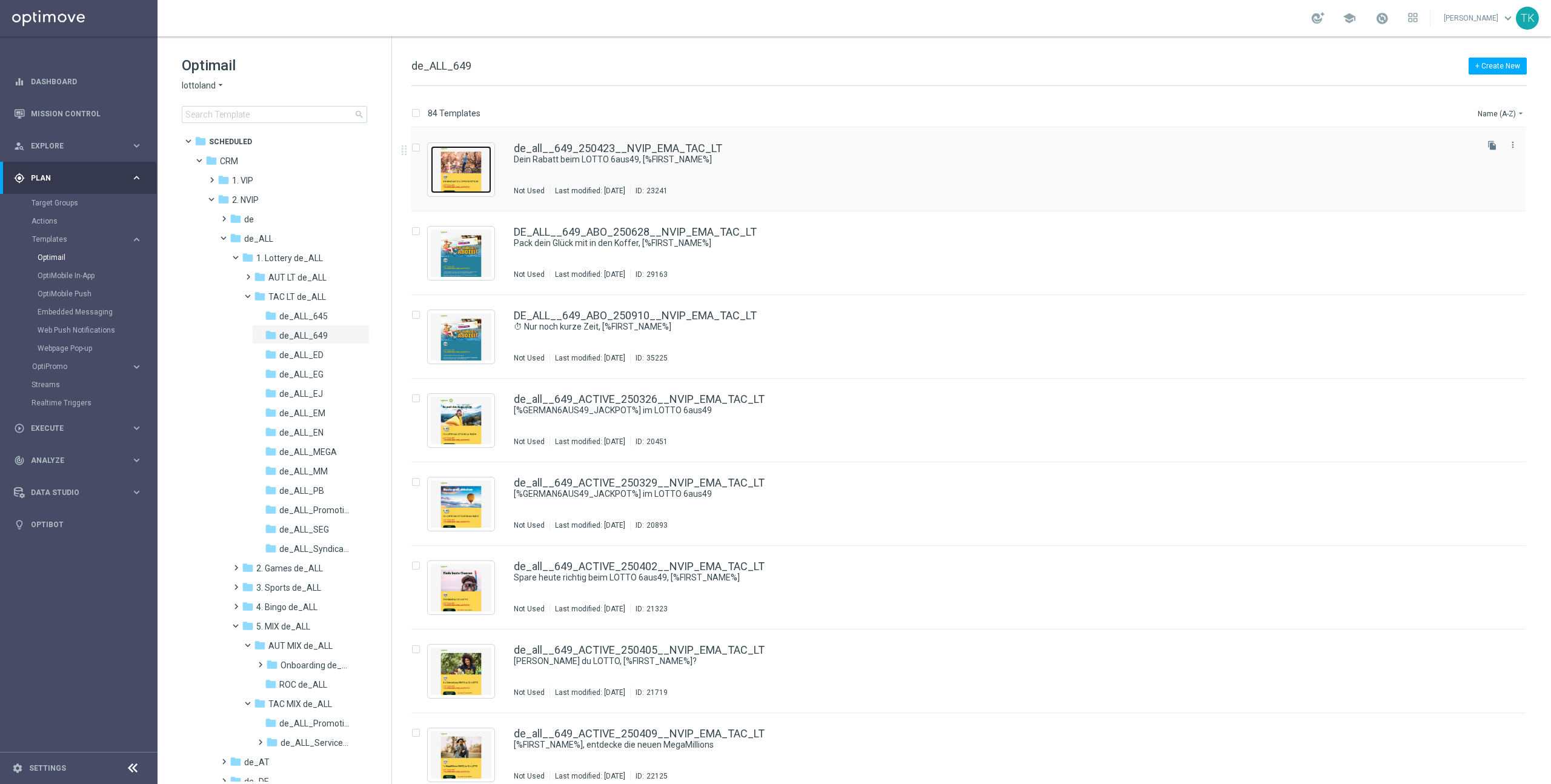
click at [463, 167] on img "Press SPACE to select this row." at bounding box center [461, 170] width 61 height 47
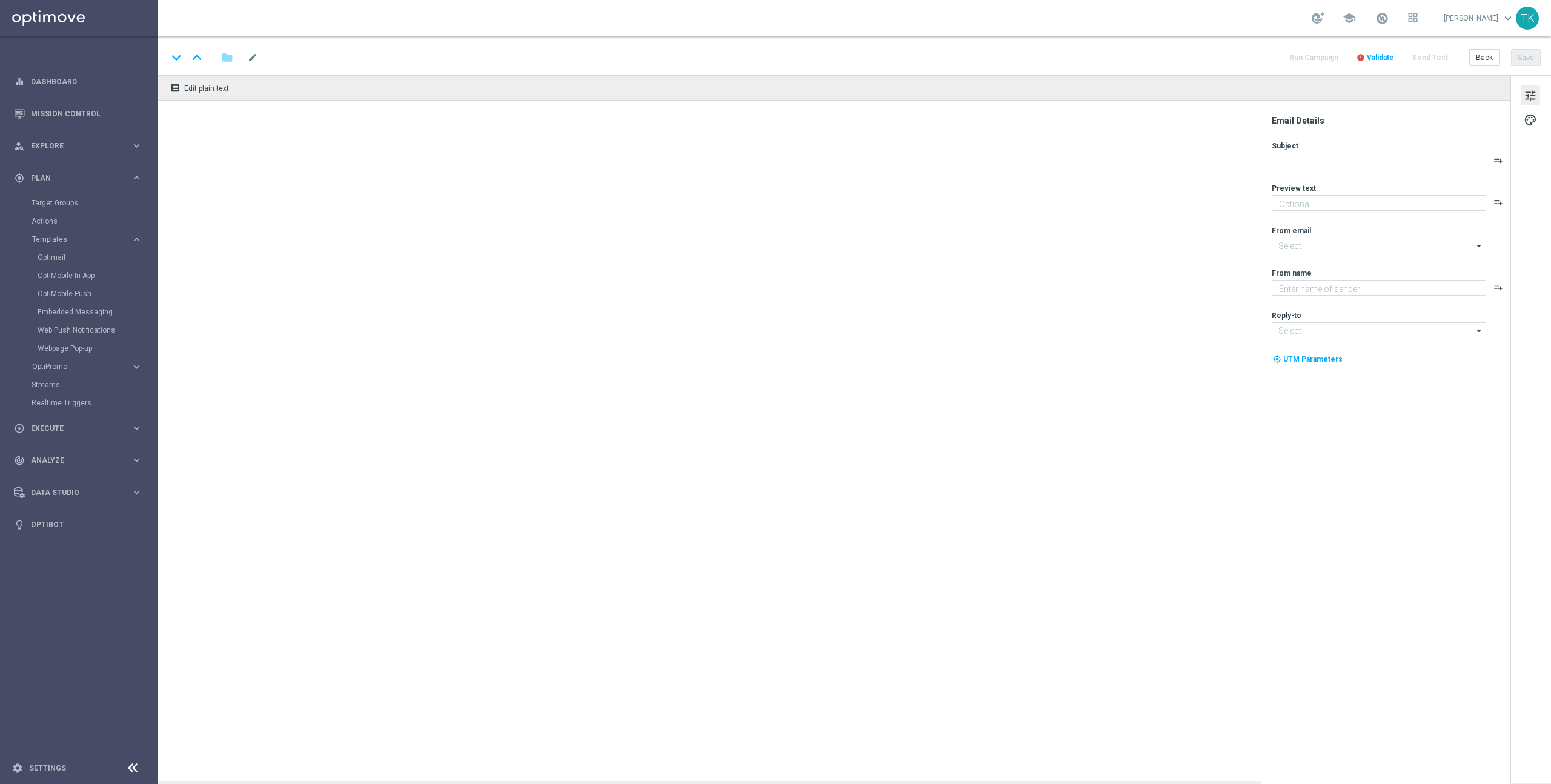
type textarea "5 € geschenkt."
type textarea "Lottoland"
type input "mail@crm.lottoland.com"
type input "service@lottoland.com"
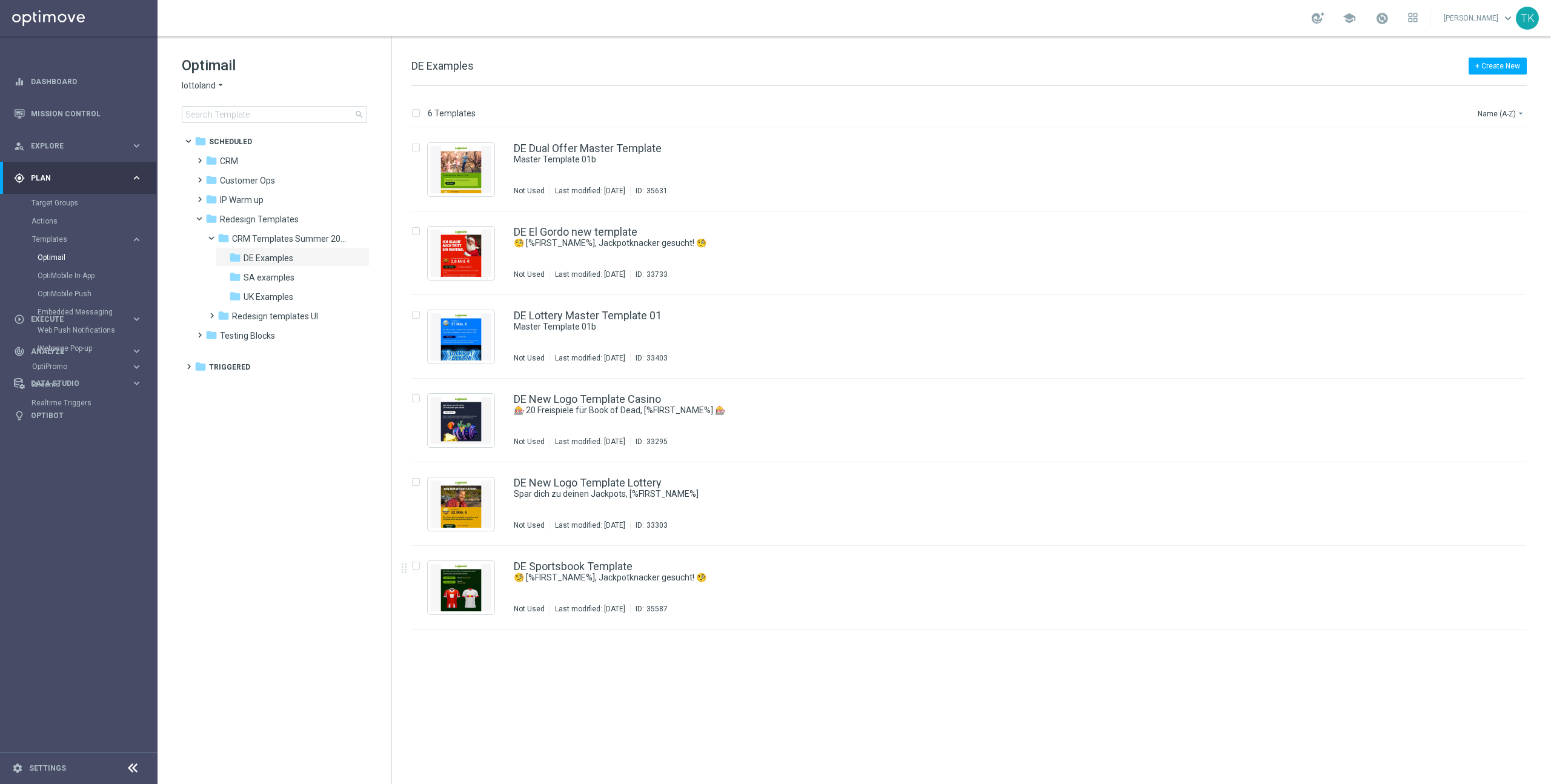
click at [694, 693] on div "insert_drive_file DE Dual Offer Master Template Master Template 01b Not Used La…" at bounding box center [974, 456] width 1149 height 656
